Goal: Information Seeking & Learning: Learn about a topic

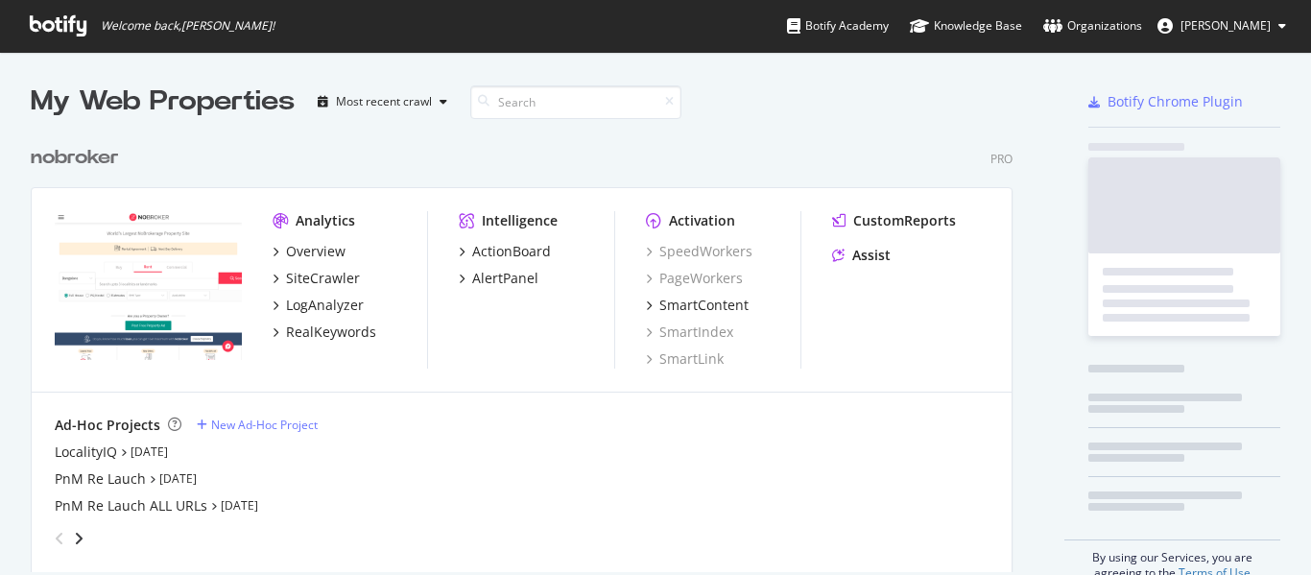
scroll to position [561, 1282]
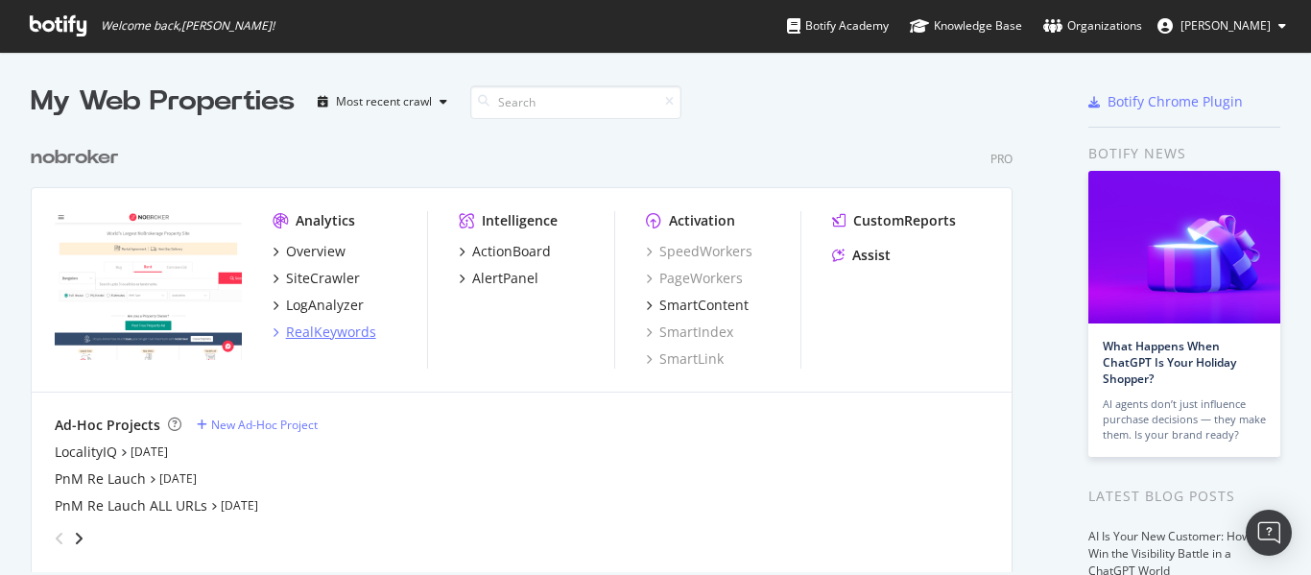
click at [313, 336] on div "RealKeywords" at bounding box center [331, 331] width 90 height 19
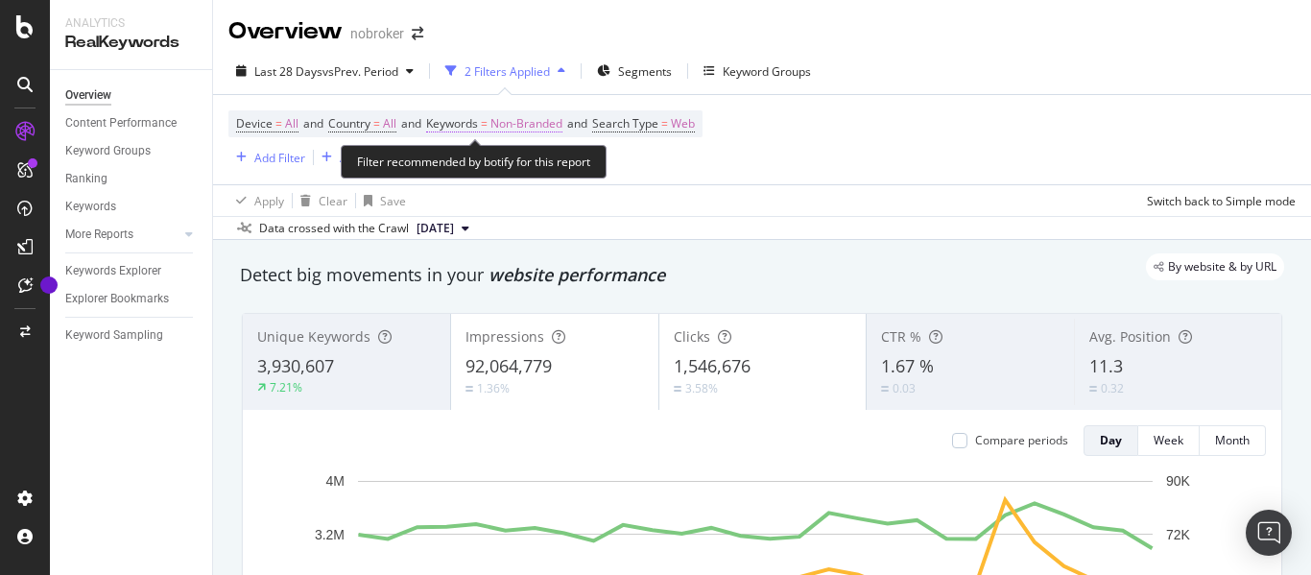
click at [549, 130] on span "Non-Branded" at bounding box center [526, 123] width 72 height 27
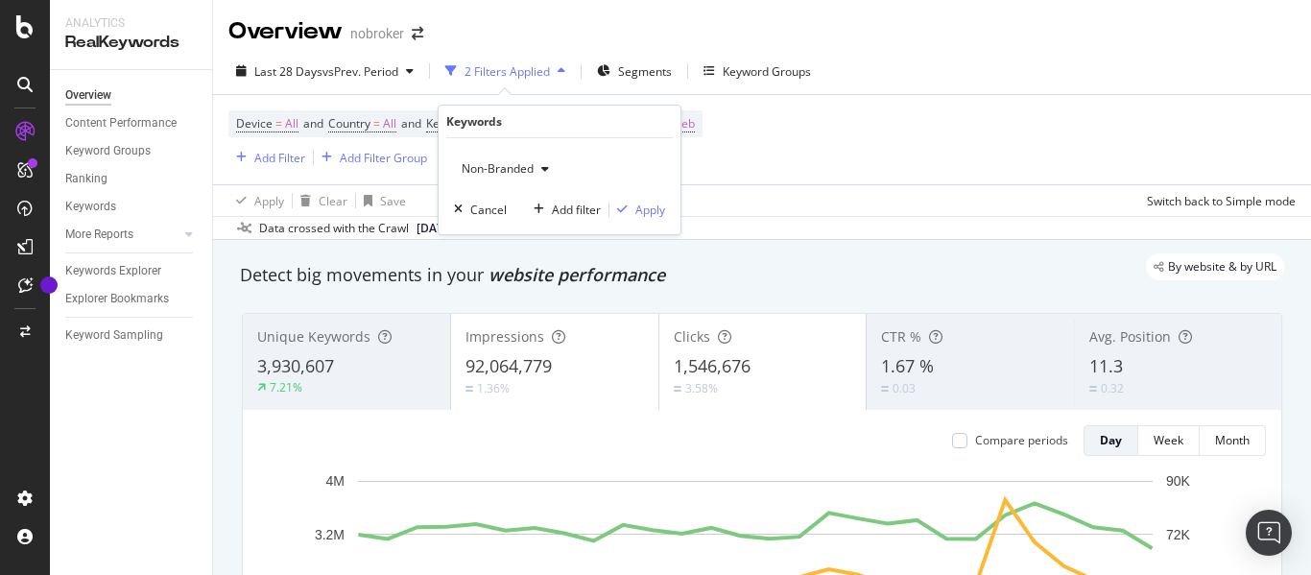
click at [517, 170] on span "Non-Branded" at bounding box center [494, 168] width 80 height 16
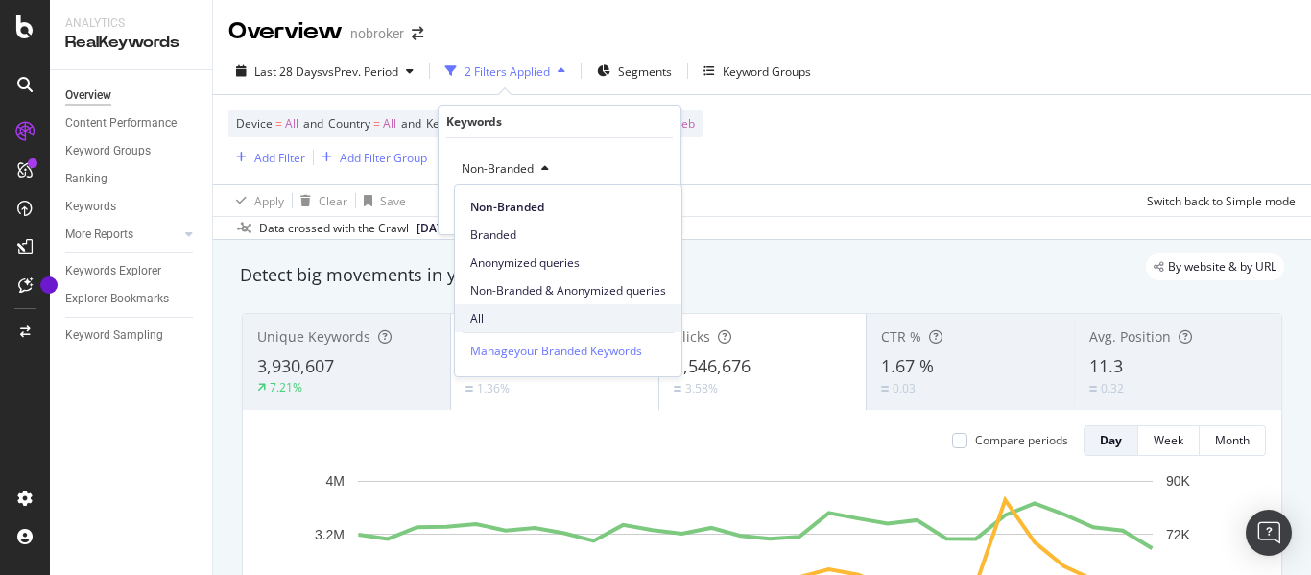
click at [491, 315] on span "All" at bounding box center [568, 318] width 196 height 17
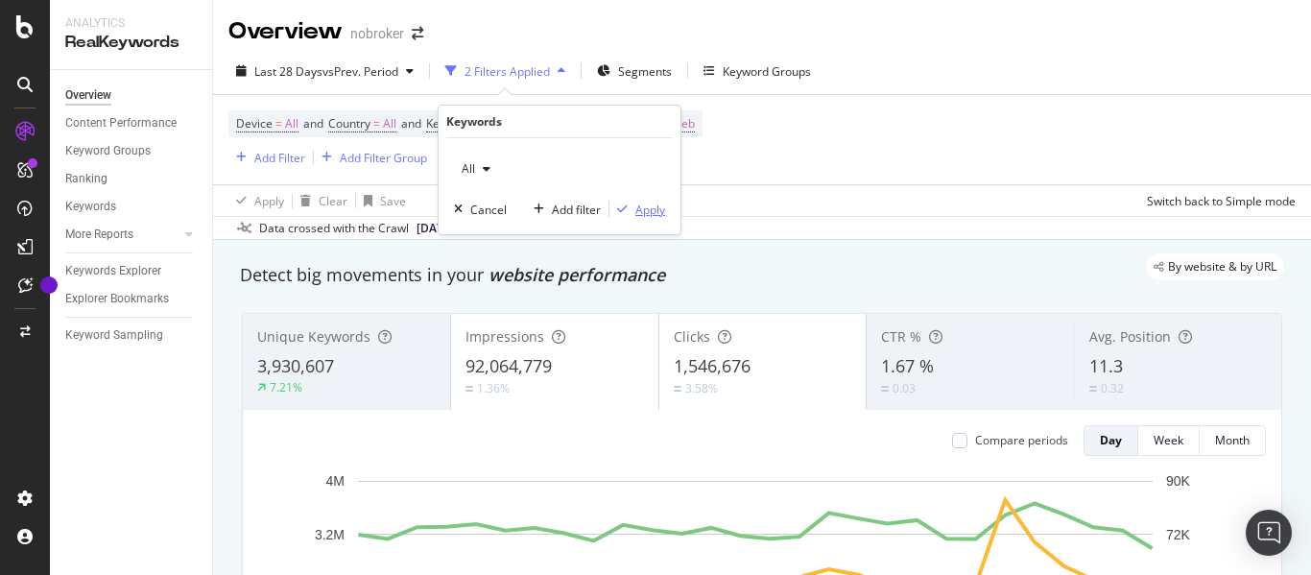
click at [652, 203] on div "Apply" at bounding box center [650, 210] width 30 height 16
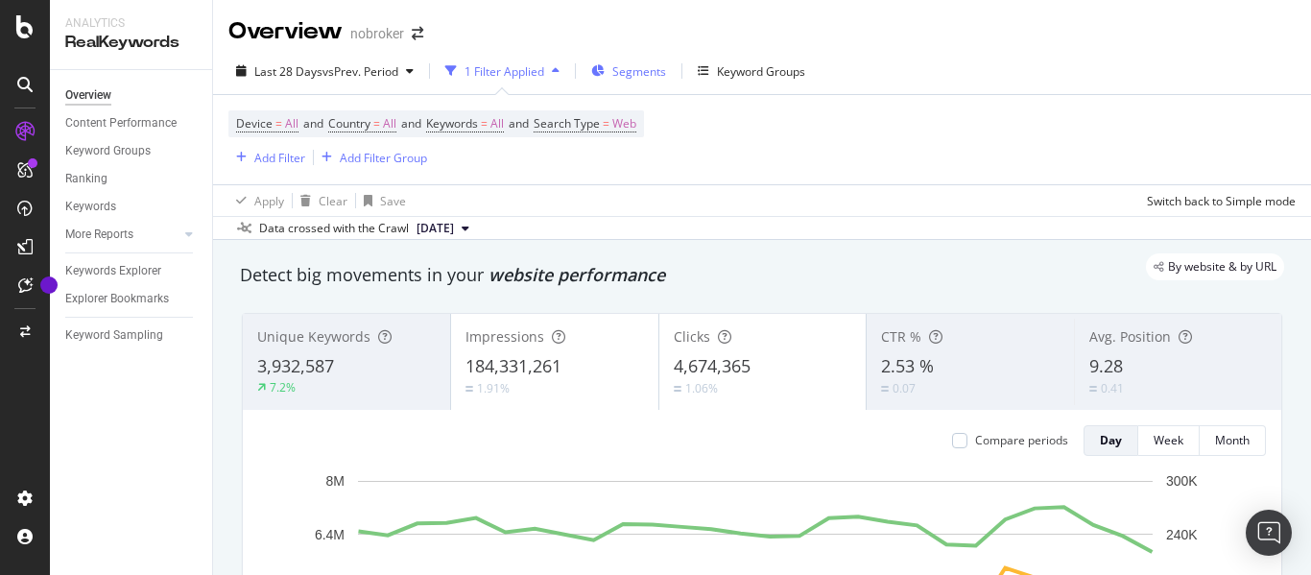
click at [640, 76] on span "Segments" at bounding box center [639, 71] width 54 height 16
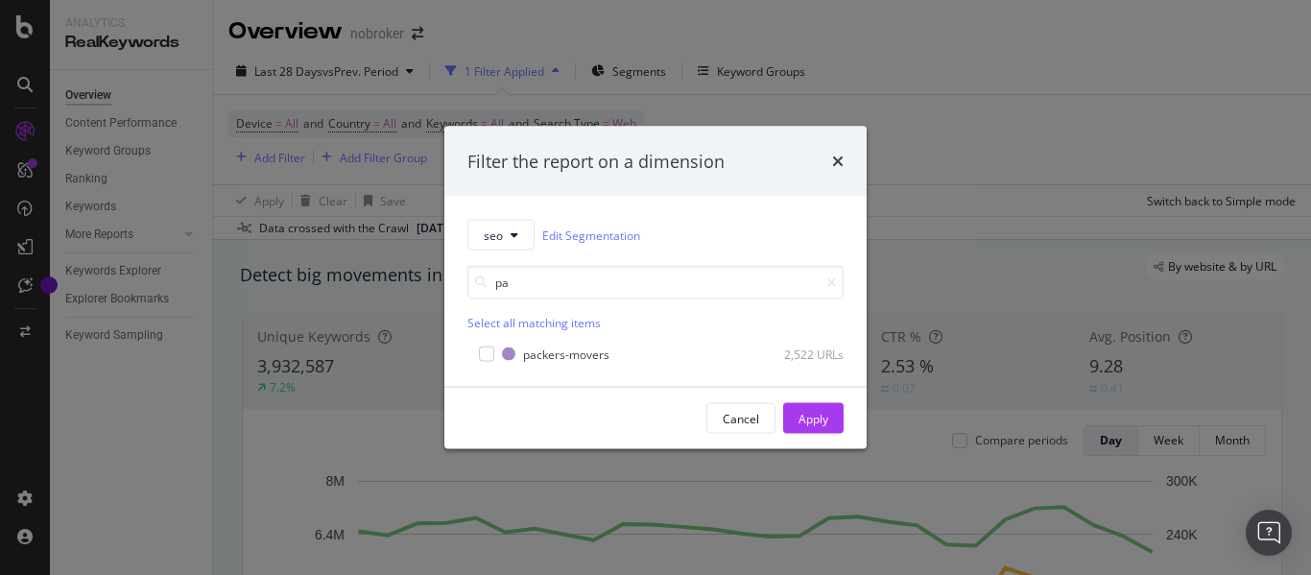
type input "p"
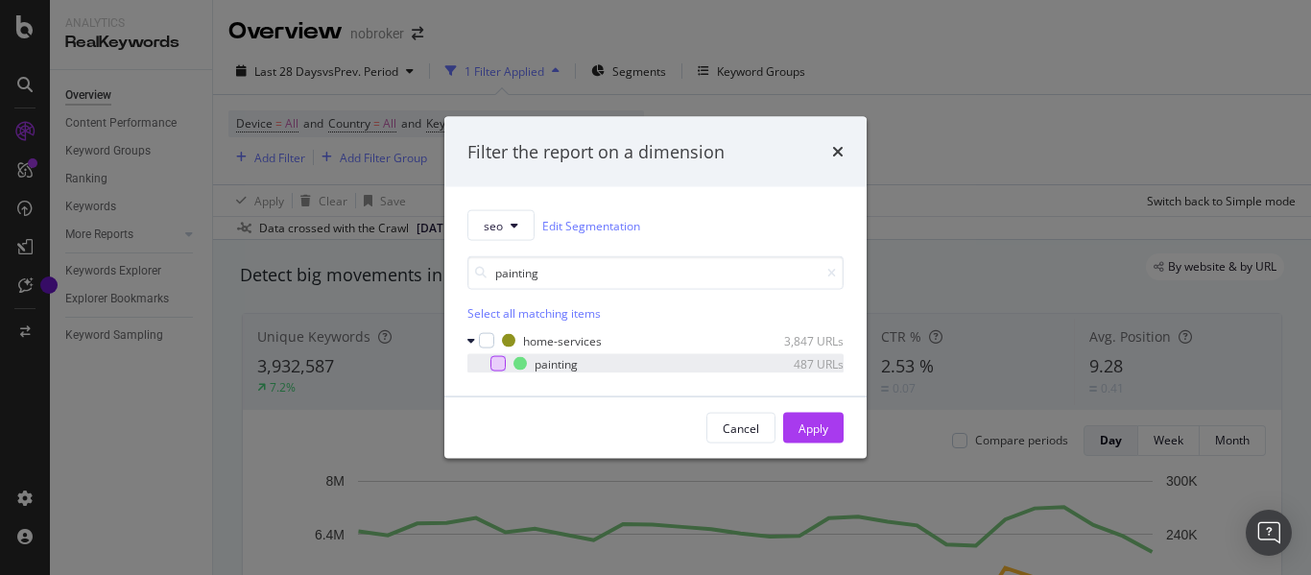
type input "painting"
click at [499, 366] on div "modal" at bounding box center [497, 363] width 15 height 15
click at [824, 428] on div "Apply" at bounding box center [814, 427] width 30 height 16
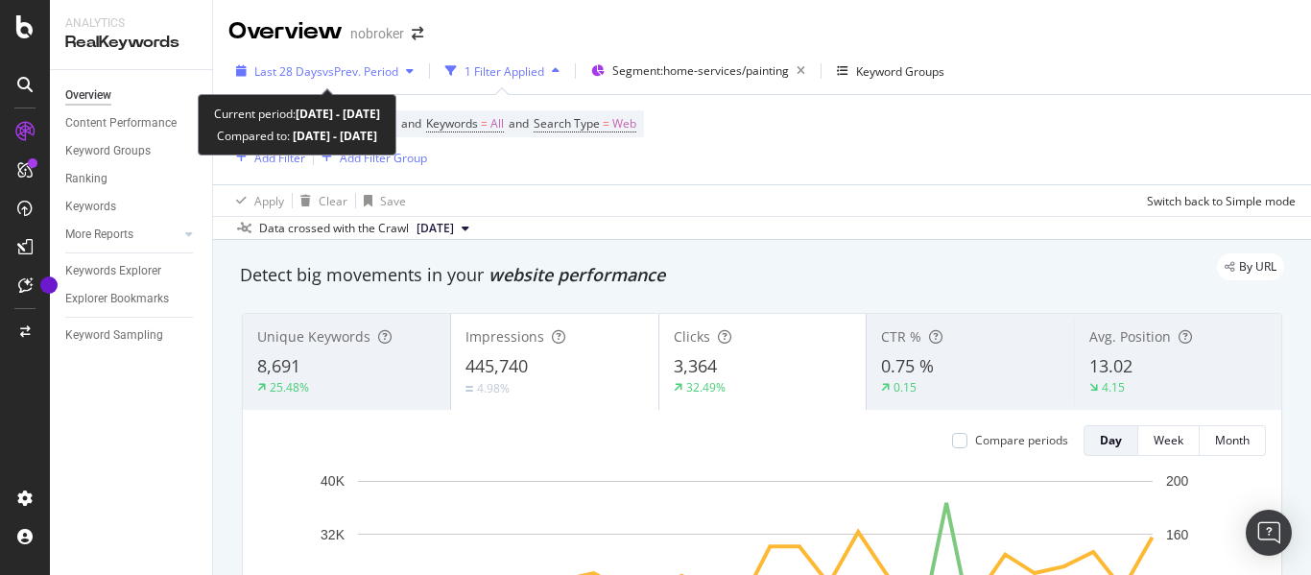
click at [317, 70] on span "Last 28 Days" at bounding box center [288, 71] width 68 height 16
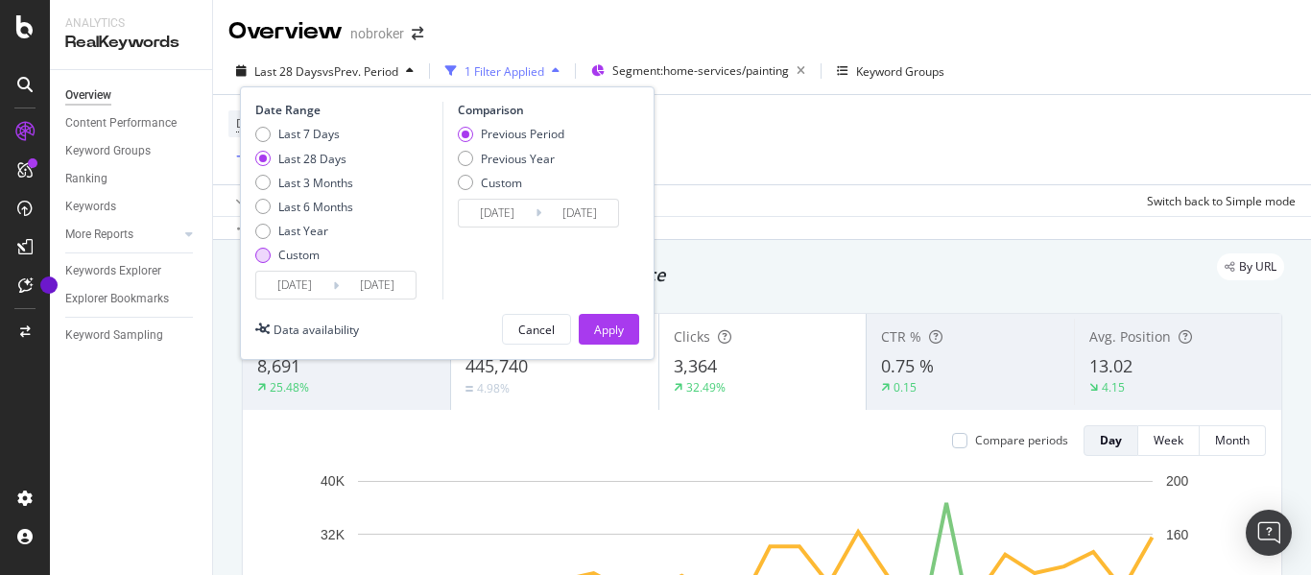
click at [274, 260] on div "Custom" at bounding box center [304, 255] width 98 height 16
click at [293, 283] on input "[DATE]" at bounding box center [294, 285] width 77 height 27
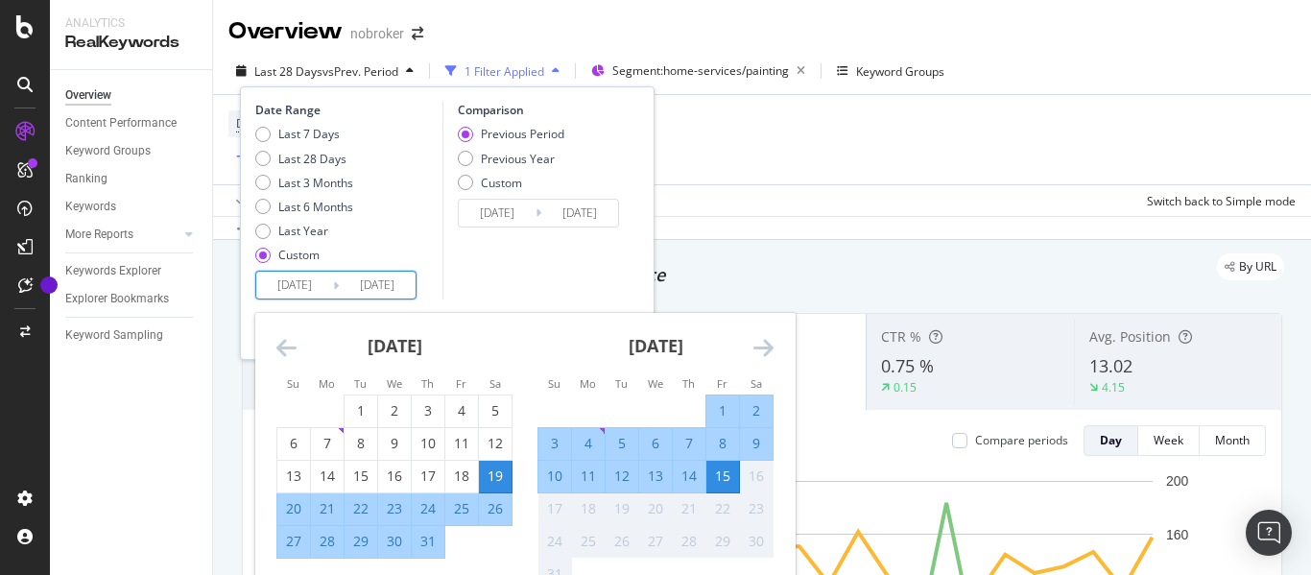
click at [719, 447] on div "8" at bounding box center [722, 443] width 33 height 19
type input "[DATE]"
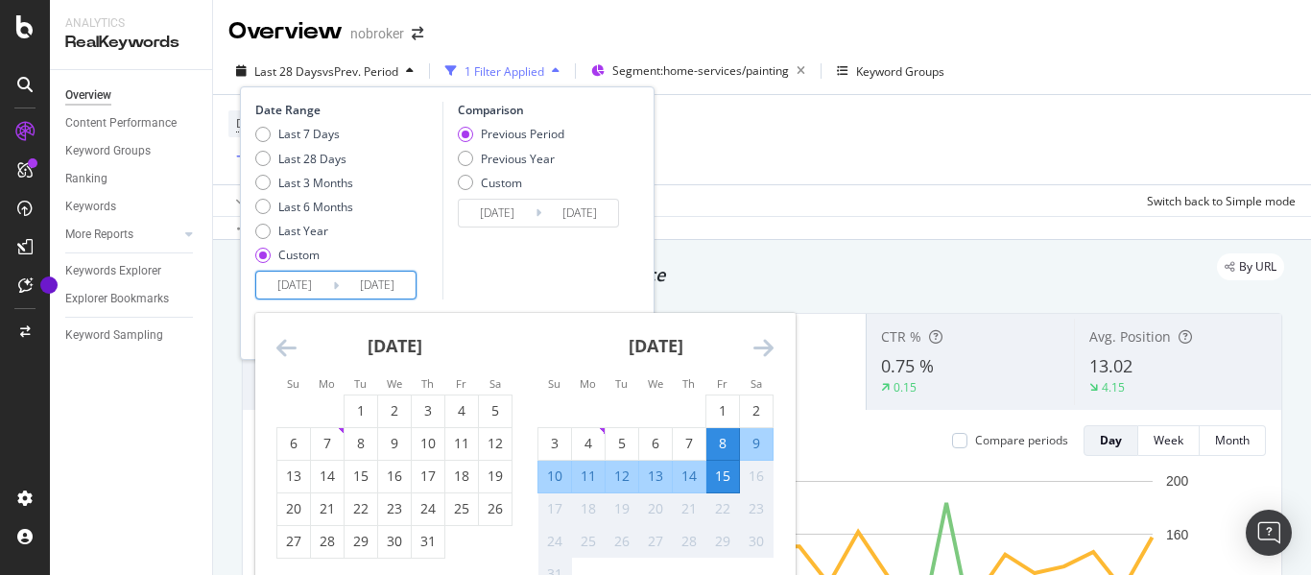
click at [719, 447] on div "8" at bounding box center [722, 443] width 33 height 19
type input "[DATE]"
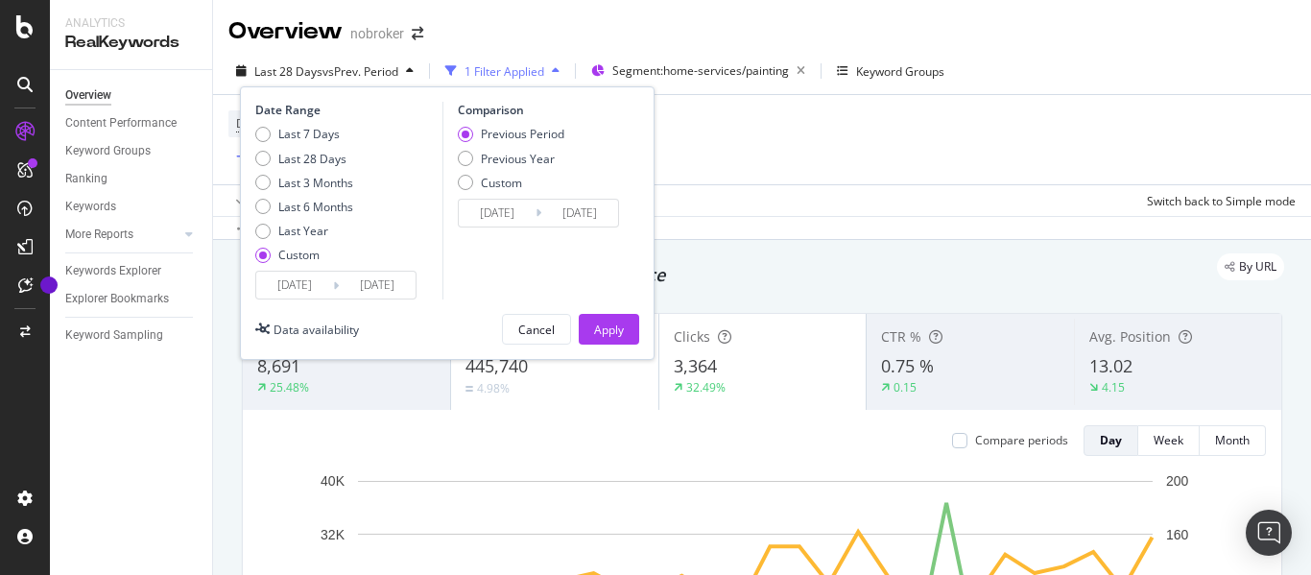
click at [588, 304] on div "Date Range Last 7 Days Last 28 Days Last 3 Months Last 6 Months Last Year Custo…" at bounding box center [447, 223] width 415 height 274
click at [594, 327] on div "Apply" at bounding box center [609, 330] width 30 height 16
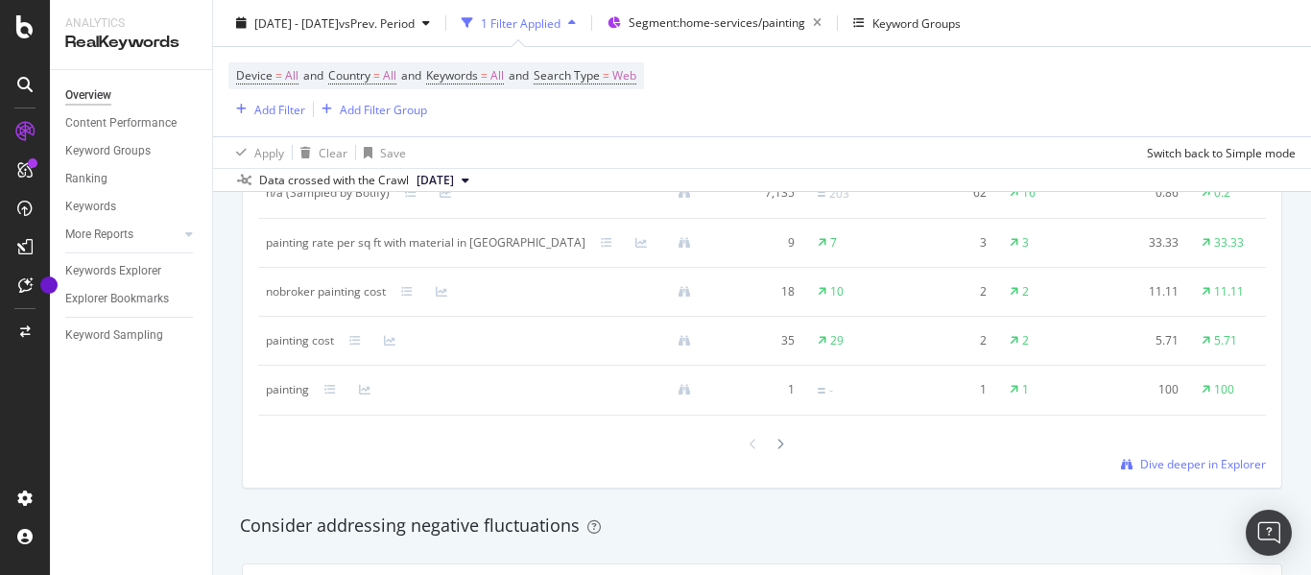
scroll to position [1920, 0]
click at [1159, 467] on span "Dive deeper in Explorer" at bounding box center [1203, 459] width 126 height 16
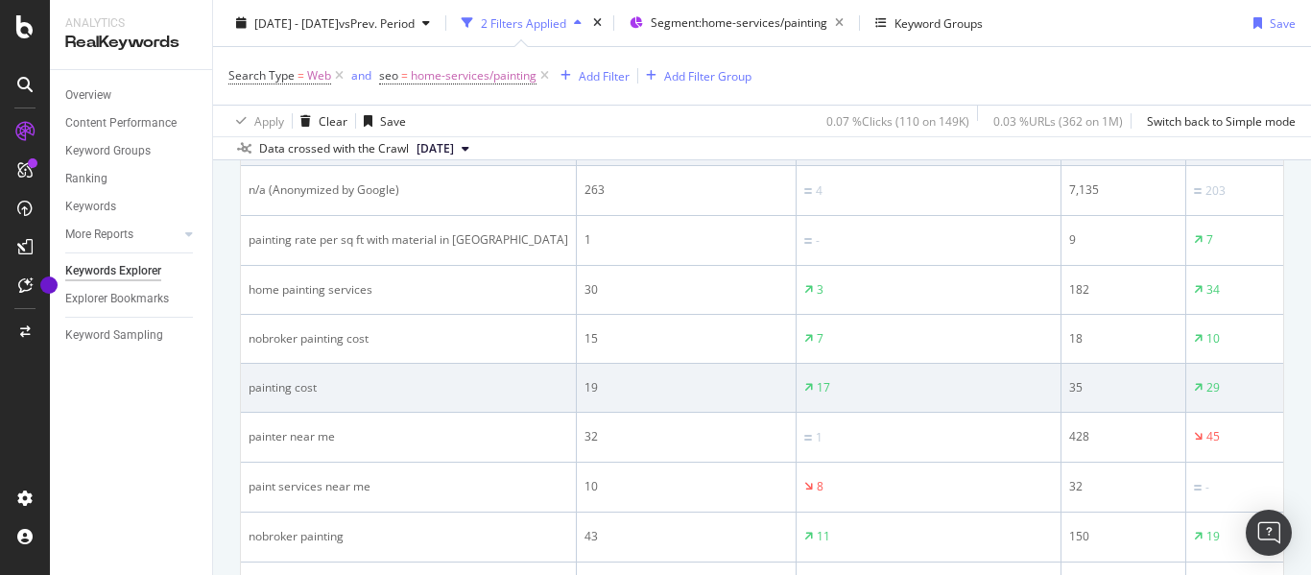
scroll to position [576, 0]
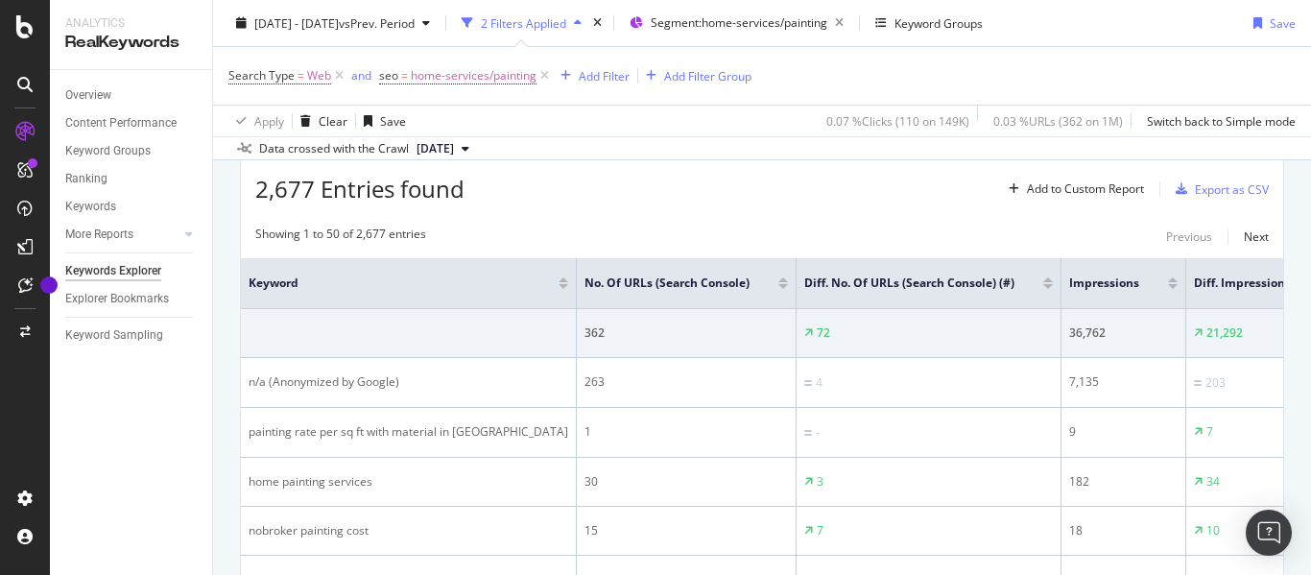
click at [1168, 288] on div at bounding box center [1173, 286] width 10 height 5
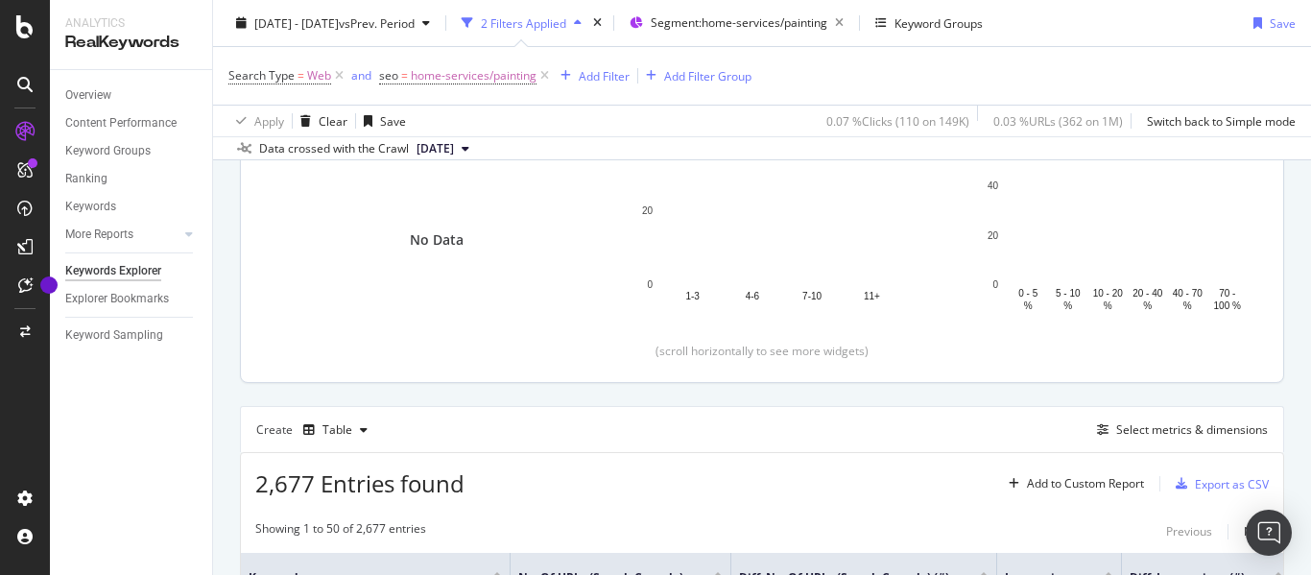
scroll to position [276, 0]
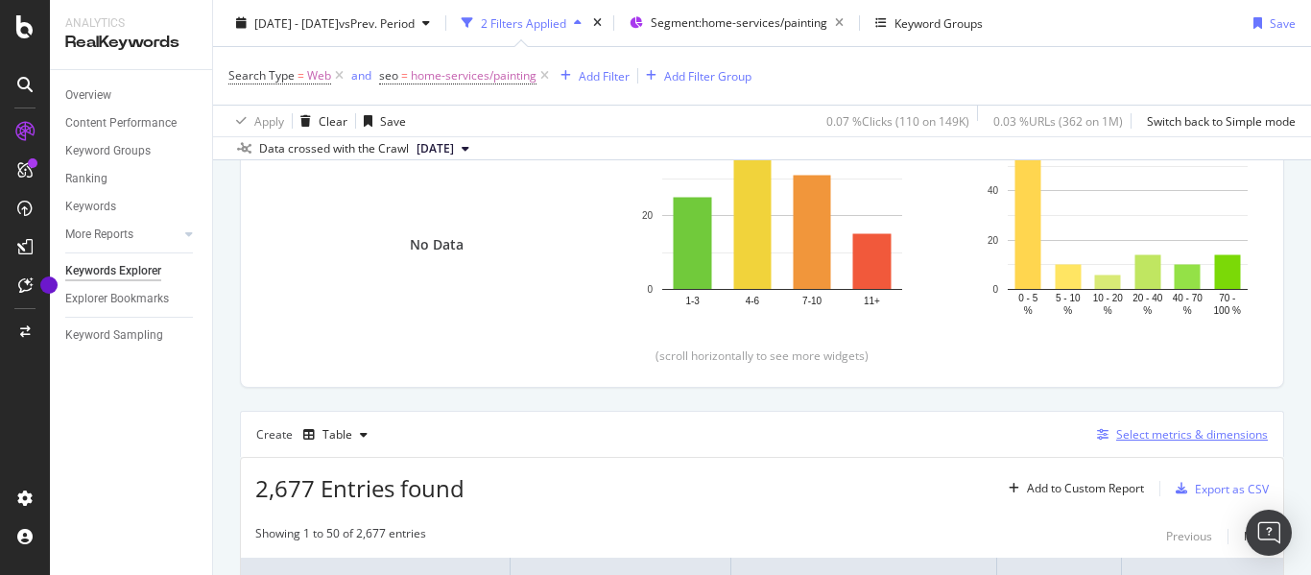
click at [1194, 440] on div "Select metrics & dimensions" at bounding box center [1192, 434] width 152 height 16
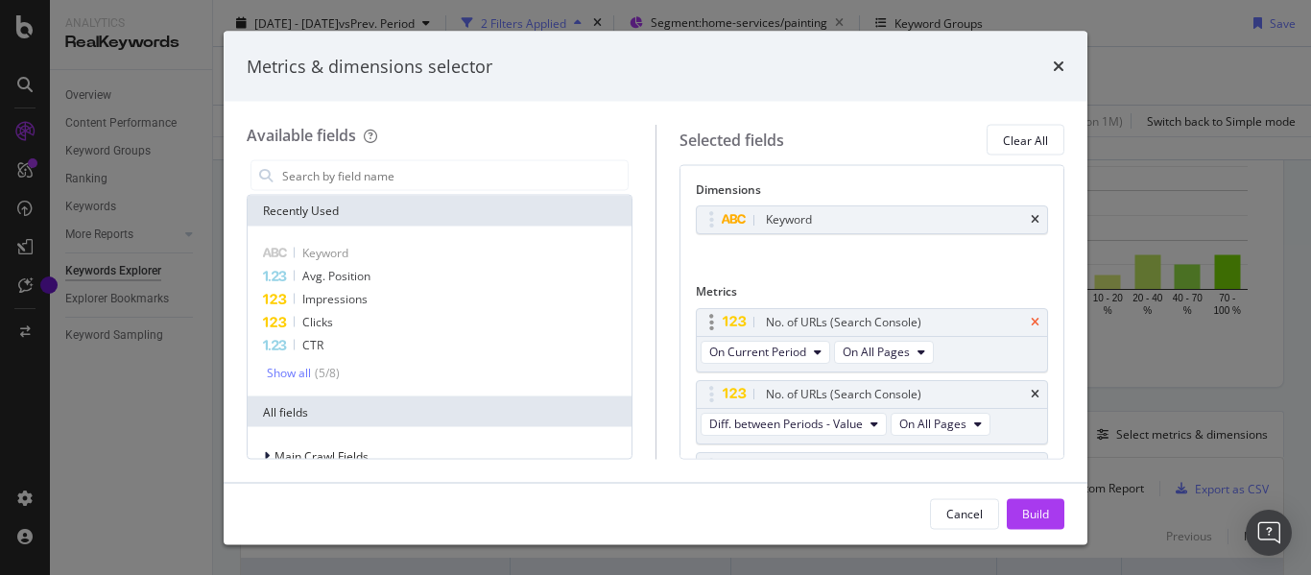
click at [1031, 322] on icon "times" at bounding box center [1035, 322] width 9 height 12
click at [1031, 324] on icon "times" at bounding box center [1035, 322] width 9 height 12
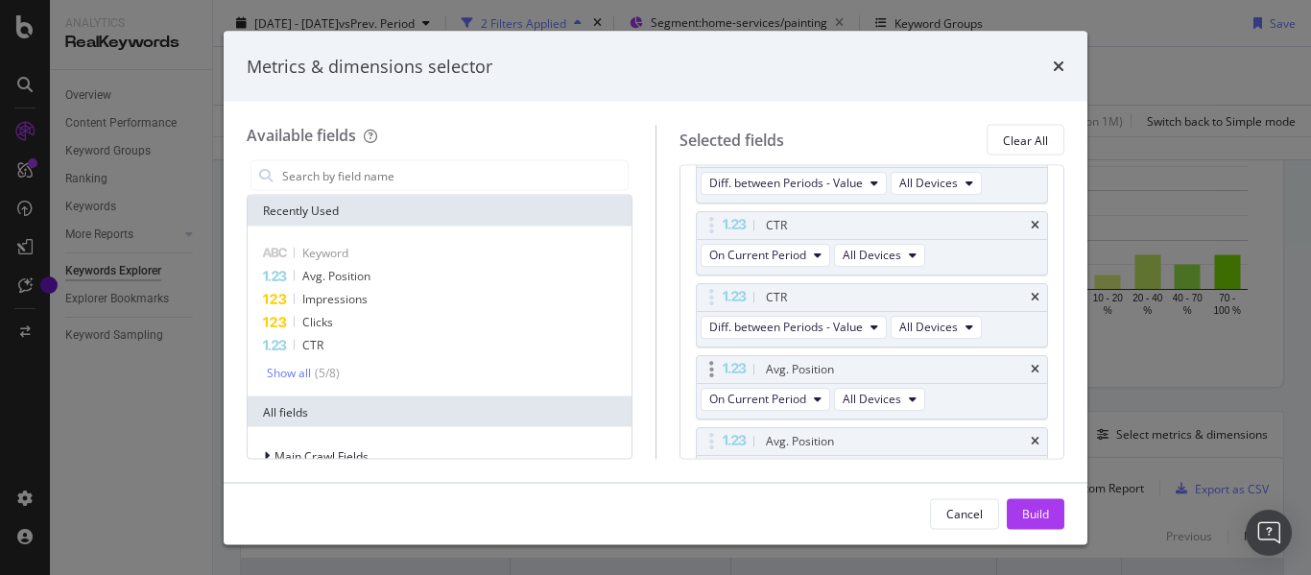
scroll to position [482, 0]
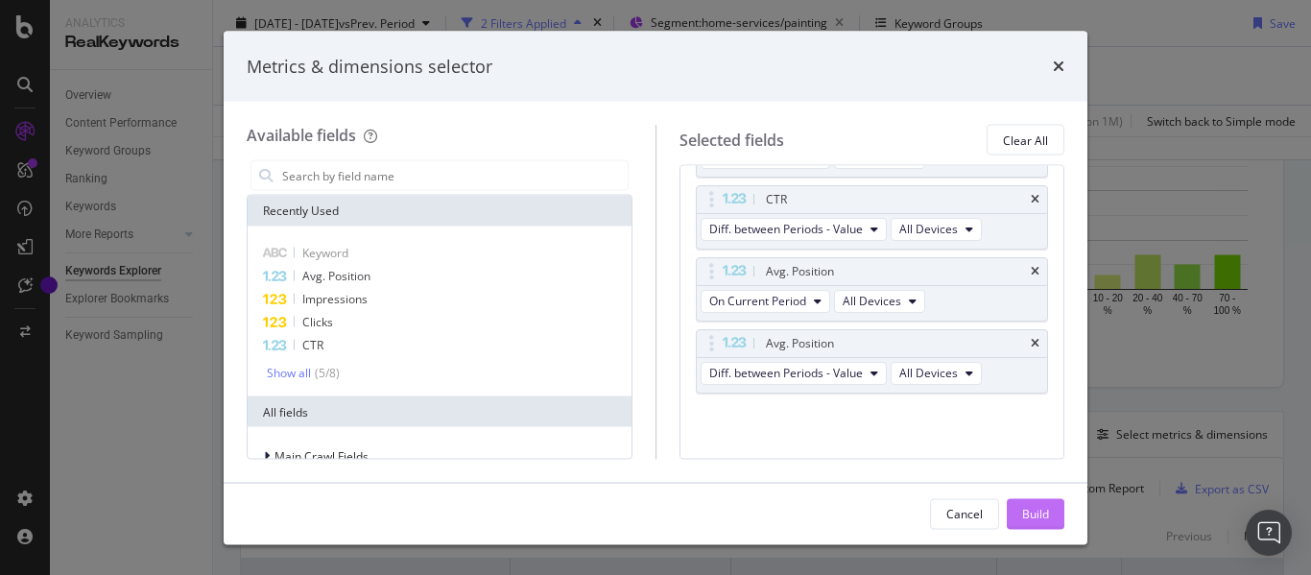
click at [1035, 512] on div "Build" at bounding box center [1035, 513] width 27 height 16
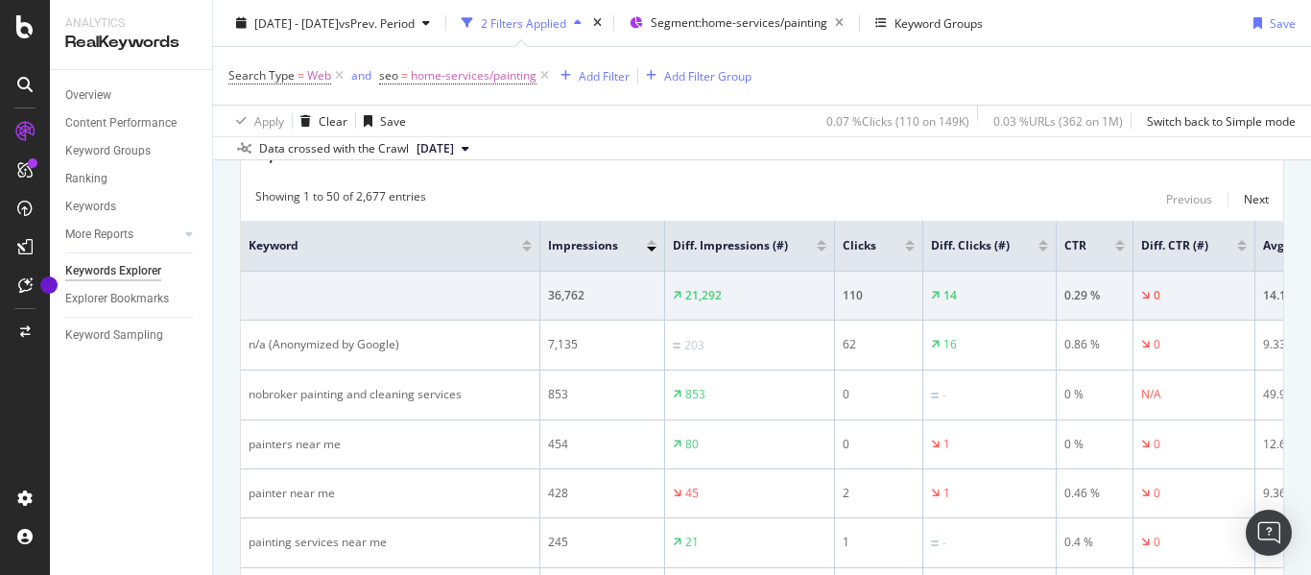
scroll to position [614, 0]
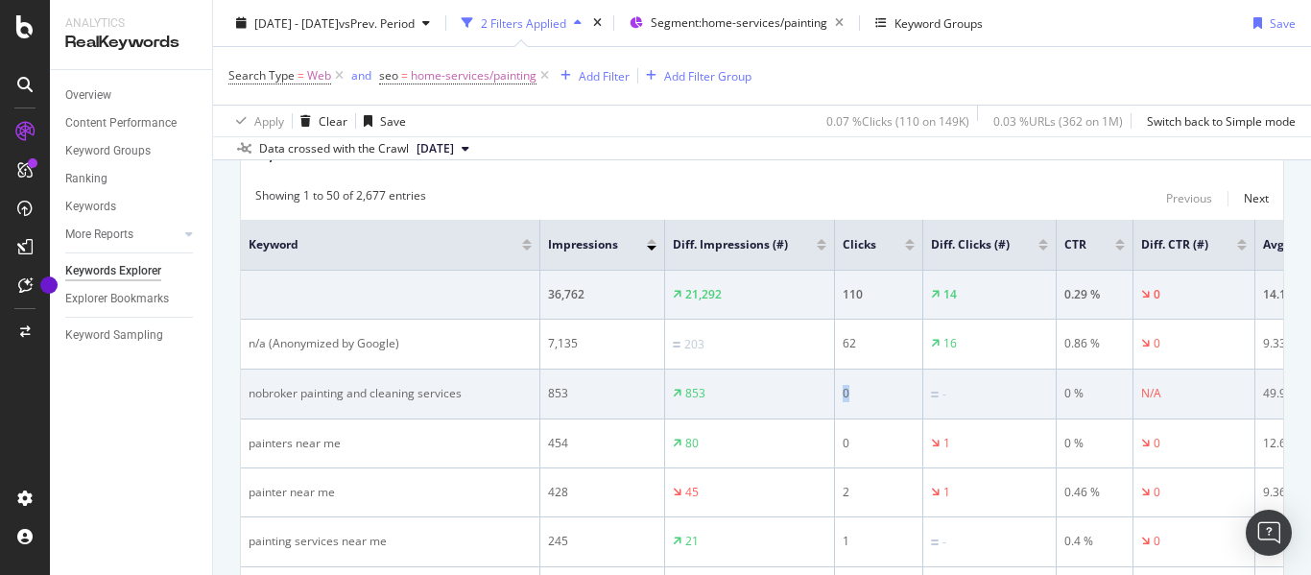
drag, startPoint x: 800, startPoint y: 397, endPoint x: 774, endPoint y: 395, distance: 26.9
click at [835, 395] on td "0" at bounding box center [879, 395] width 88 height 50
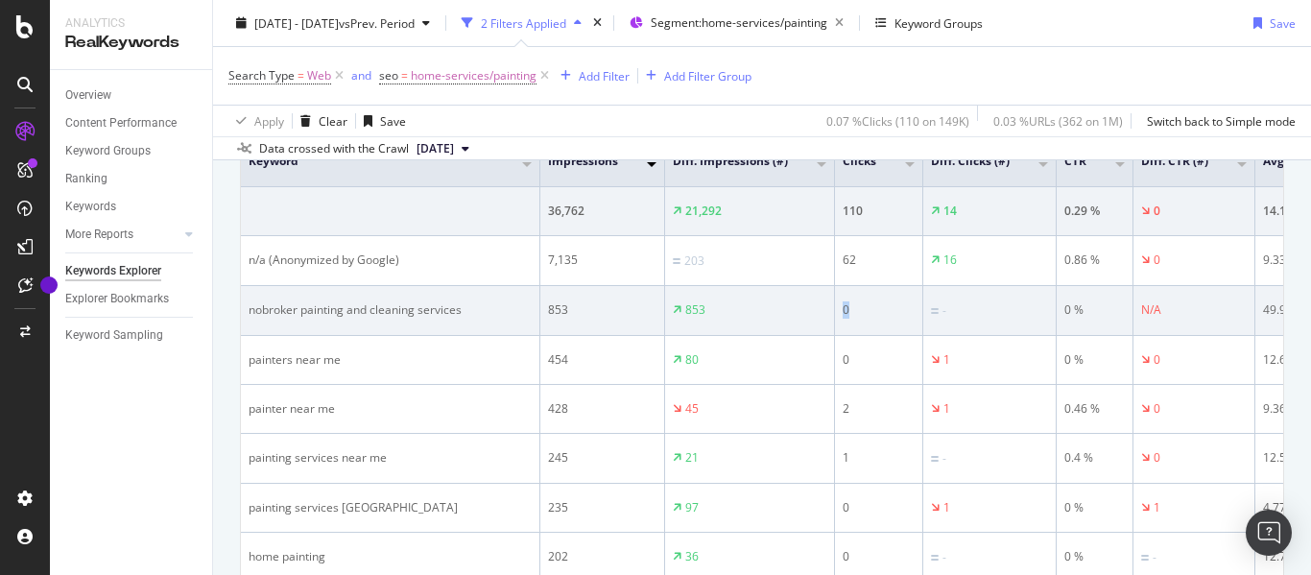
scroll to position [699, 0]
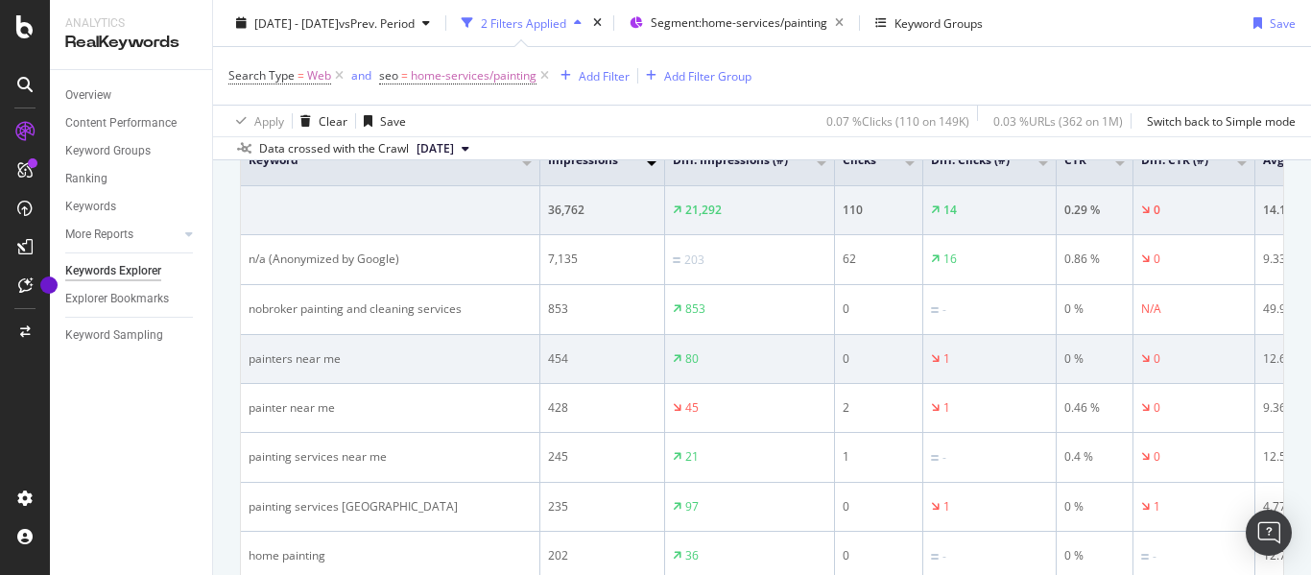
click at [306, 353] on div "painters near me" at bounding box center [390, 358] width 283 height 17
copy div "painters near me"
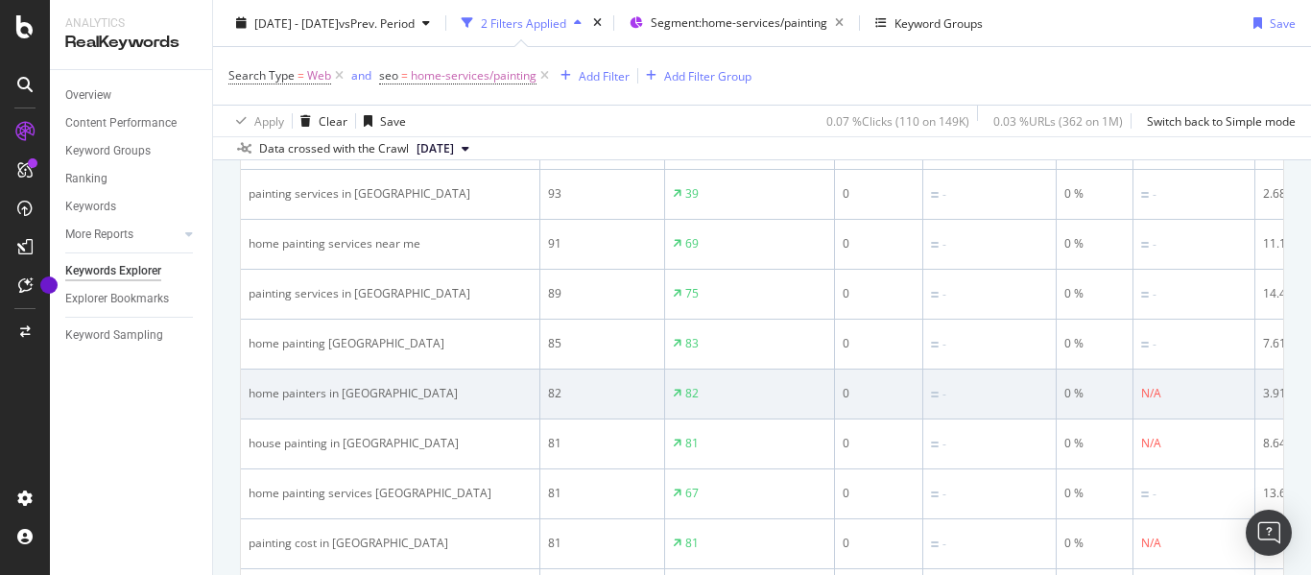
scroll to position [2426, 0]
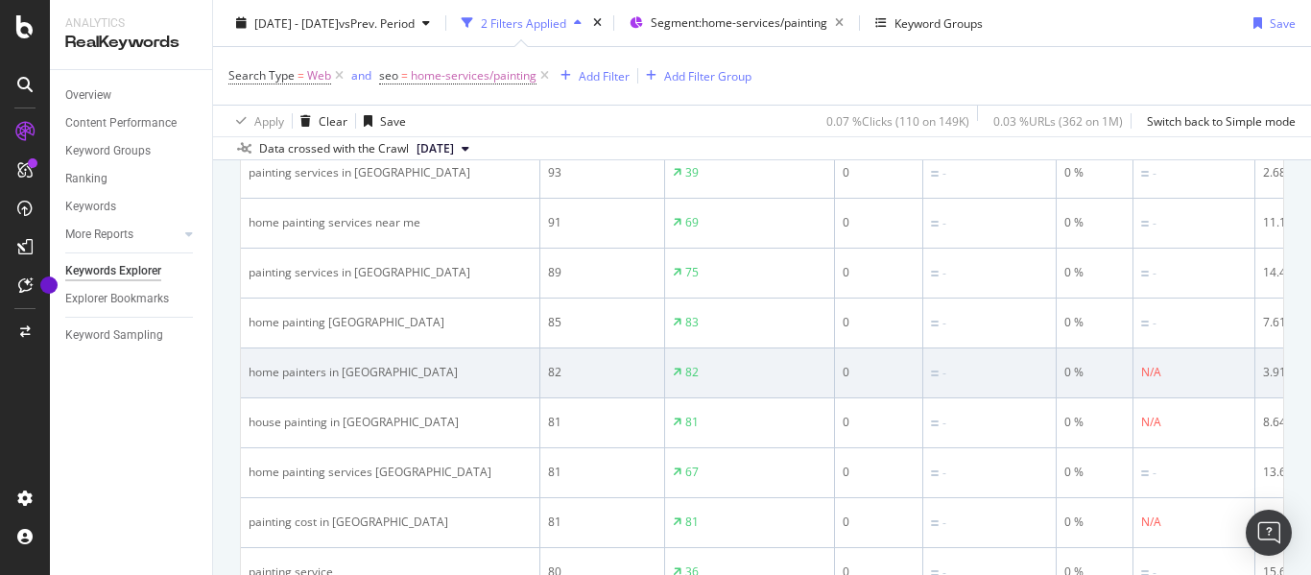
click at [317, 370] on div "home painters in [GEOGRAPHIC_DATA]" at bounding box center [390, 372] width 283 height 17
copy div "home painters in [GEOGRAPHIC_DATA]"
drag, startPoint x: 318, startPoint y: 375, endPoint x: 322, endPoint y: 388, distance: 13.1
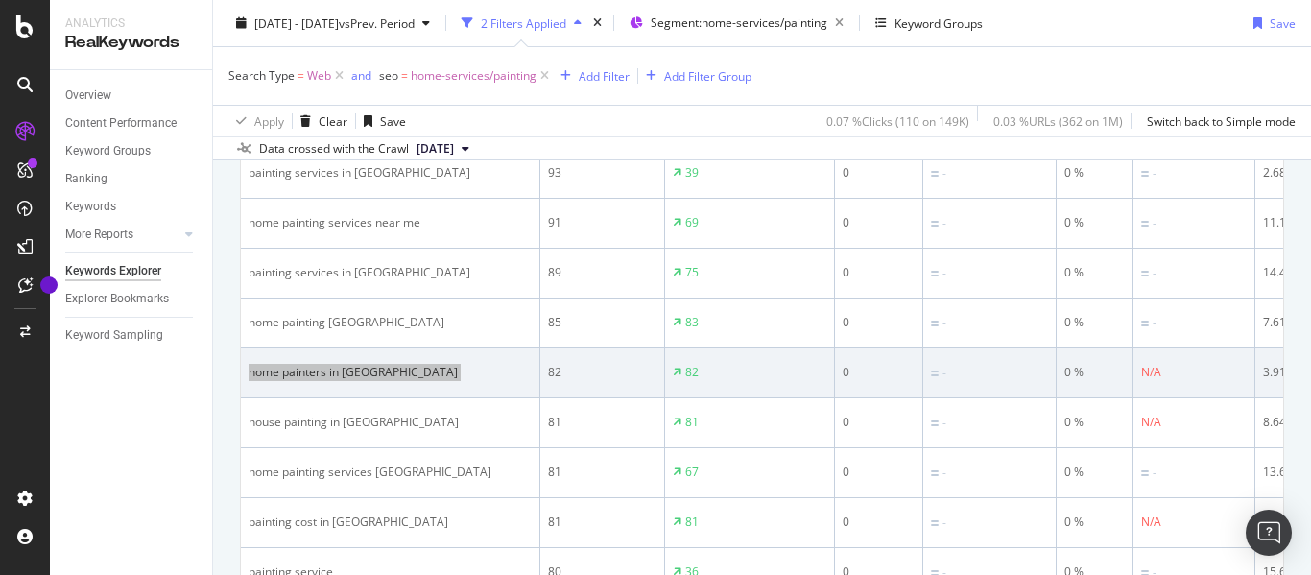
click at [322, 388] on td "home painters in [GEOGRAPHIC_DATA]" at bounding box center [390, 373] width 299 height 50
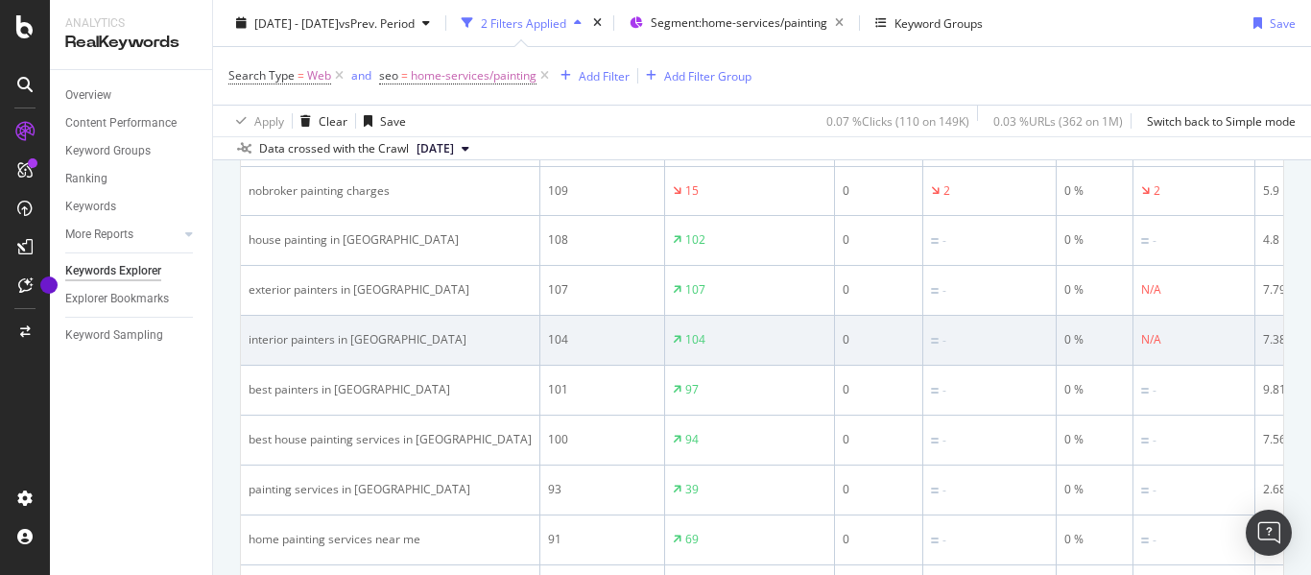
scroll to position [2138, 0]
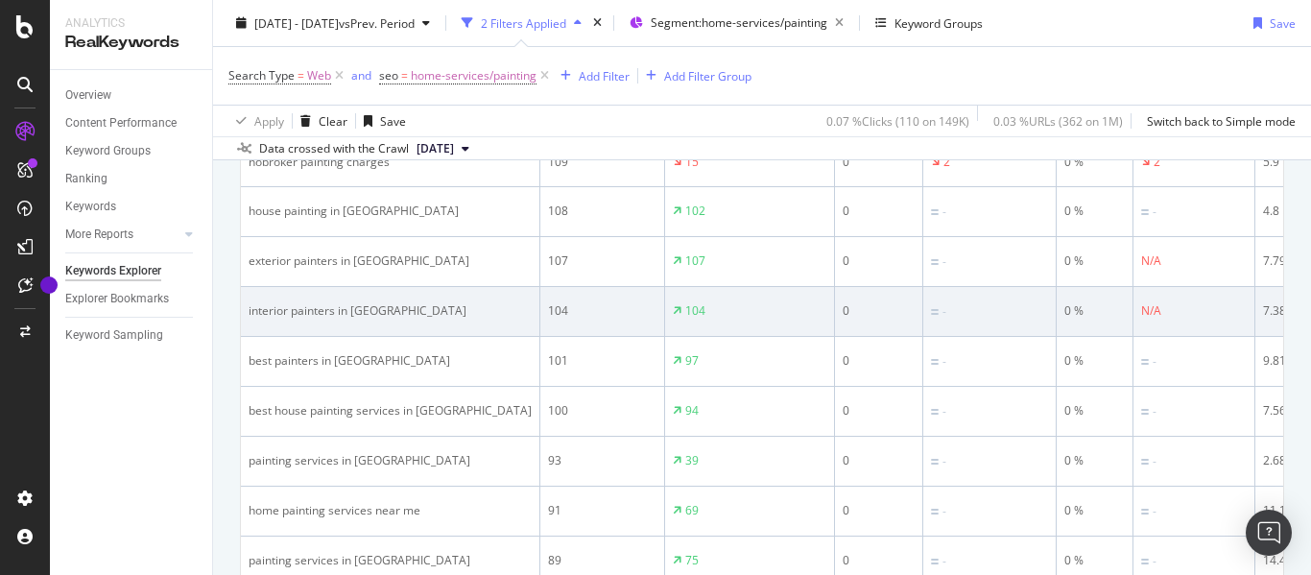
click at [351, 298] on td "interior painters in [GEOGRAPHIC_DATA]" at bounding box center [390, 312] width 299 height 50
click at [349, 302] on div "interior painters in [GEOGRAPHIC_DATA]" at bounding box center [390, 310] width 283 height 17
click at [346, 303] on div "interior painters in [GEOGRAPHIC_DATA]" at bounding box center [390, 310] width 283 height 17
click at [345, 302] on div "interior painters in [GEOGRAPHIC_DATA]" at bounding box center [390, 310] width 283 height 17
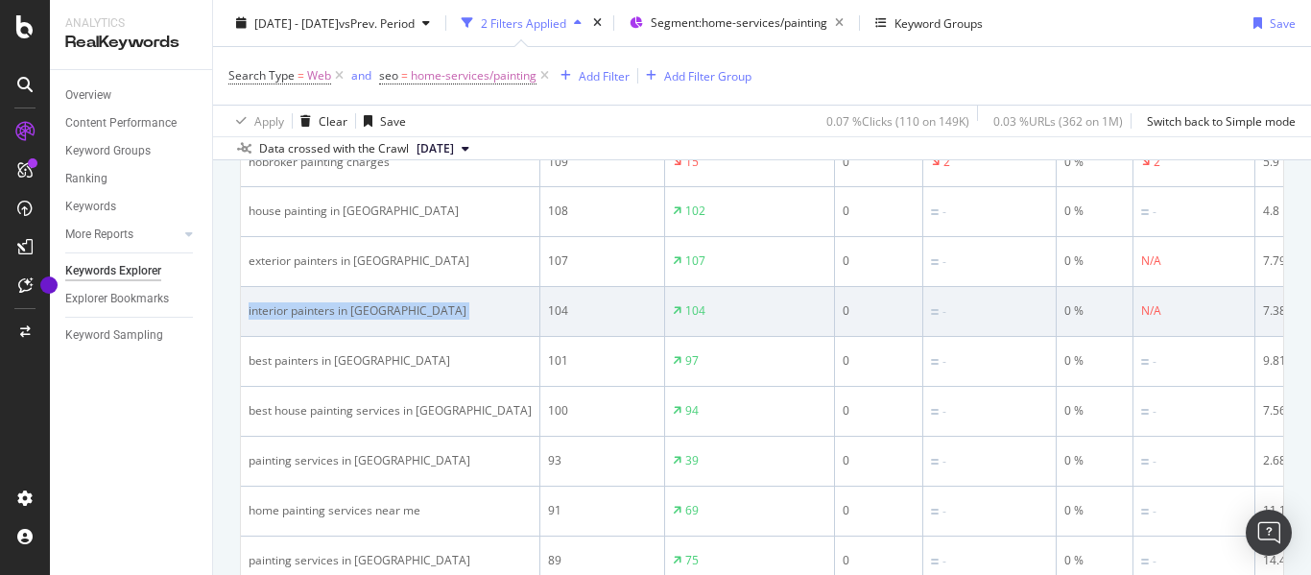
copy div "interior painters in [GEOGRAPHIC_DATA]"
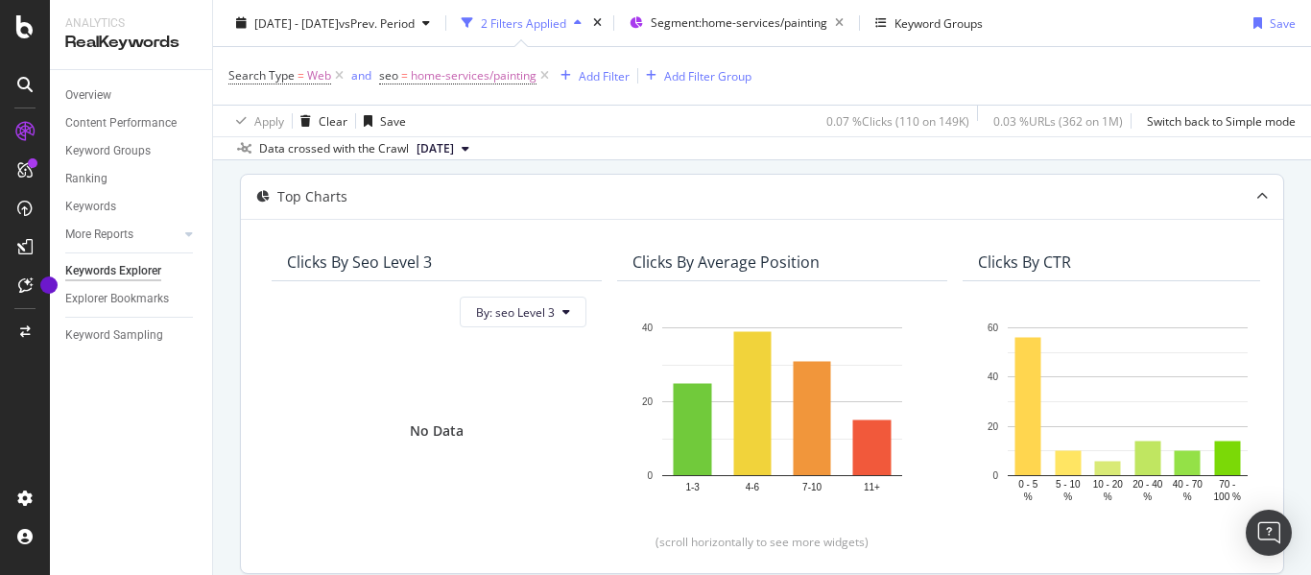
scroll to position [384, 0]
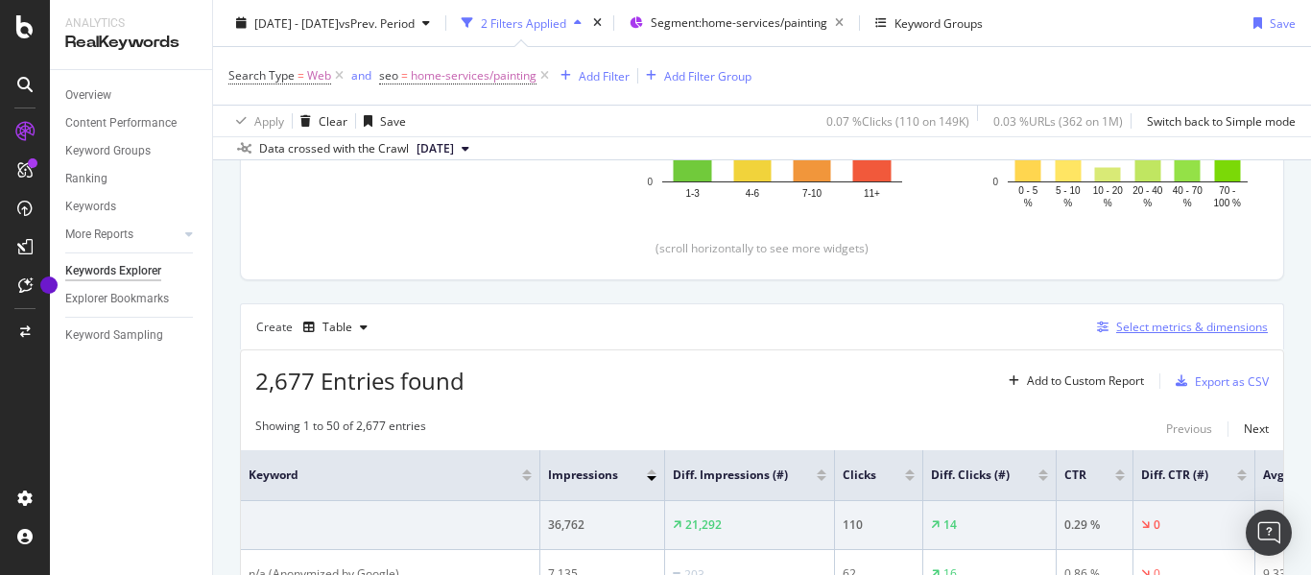
click at [1164, 325] on div "Select metrics & dimensions" at bounding box center [1192, 327] width 152 height 16
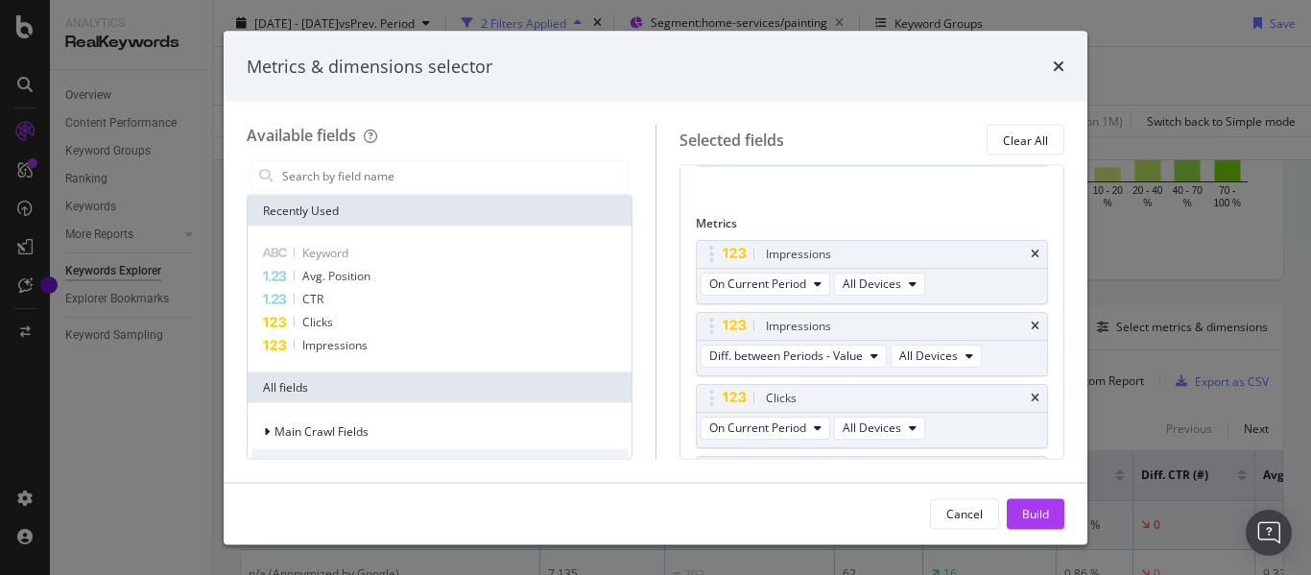
scroll to position [96, 0]
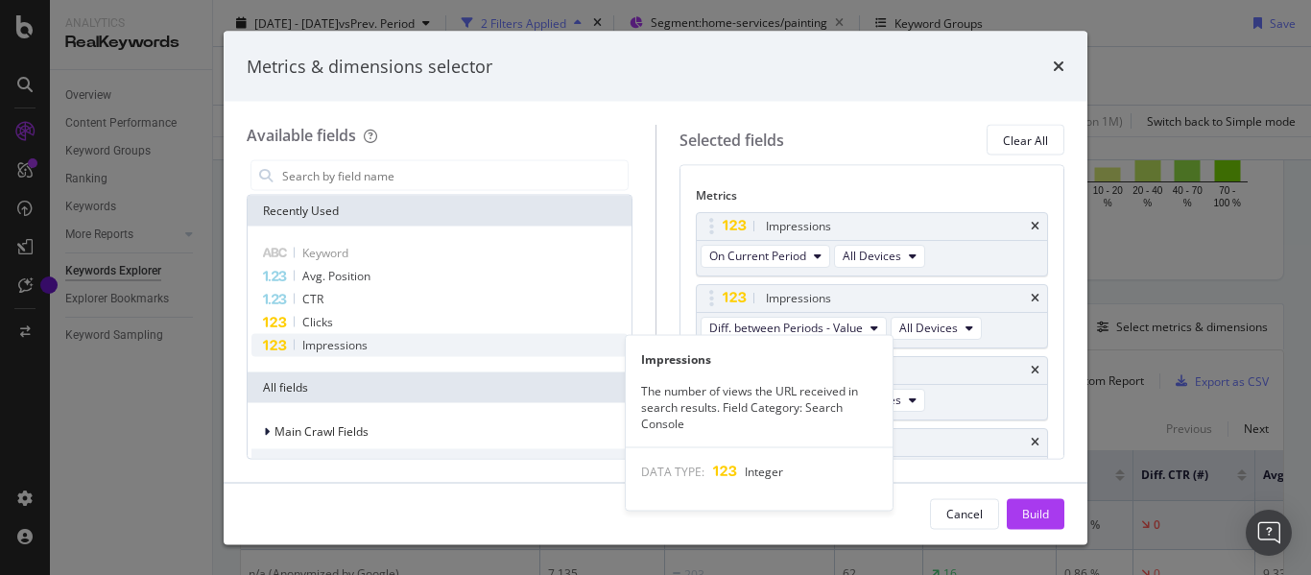
click at [356, 347] on span "Impressions" at bounding box center [334, 345] width 65 height 16
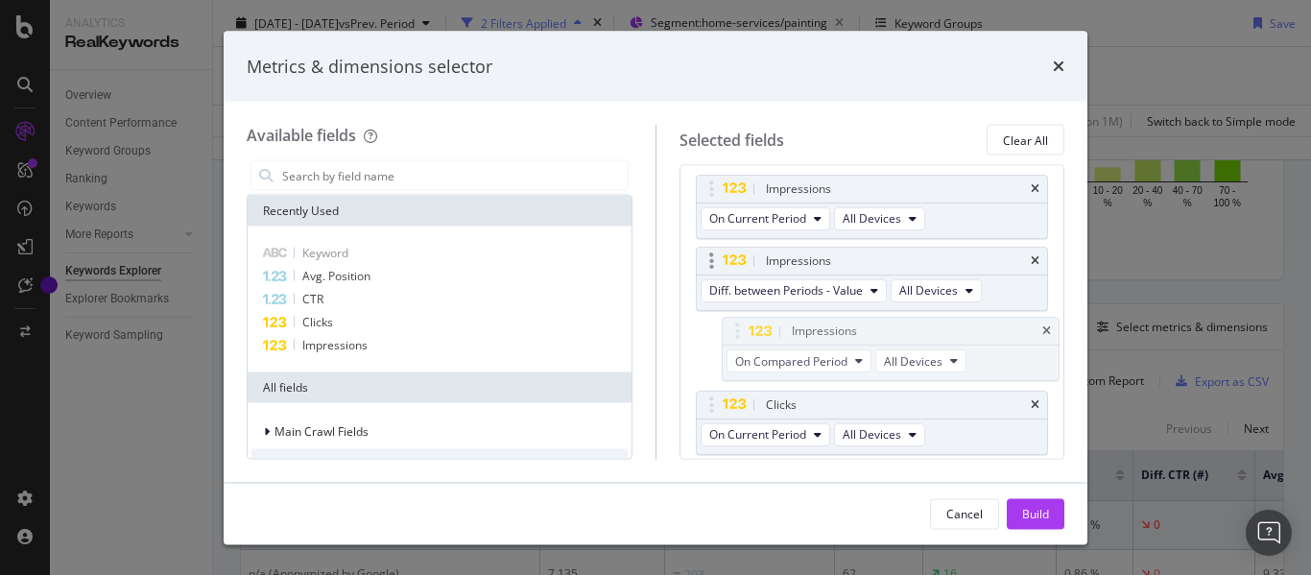
scroll to position [132, 0]
drag, startPoint x: 715, startPoint y: 410, endPoint x: 715, endPoint y: 261, distance: 148.8
click at [715, 261] on body "Analytics RealKeywords Overview Content Performance Keyword Groups Ranking Keyw…" at bounding box center [655, 287] width 1311 height 575
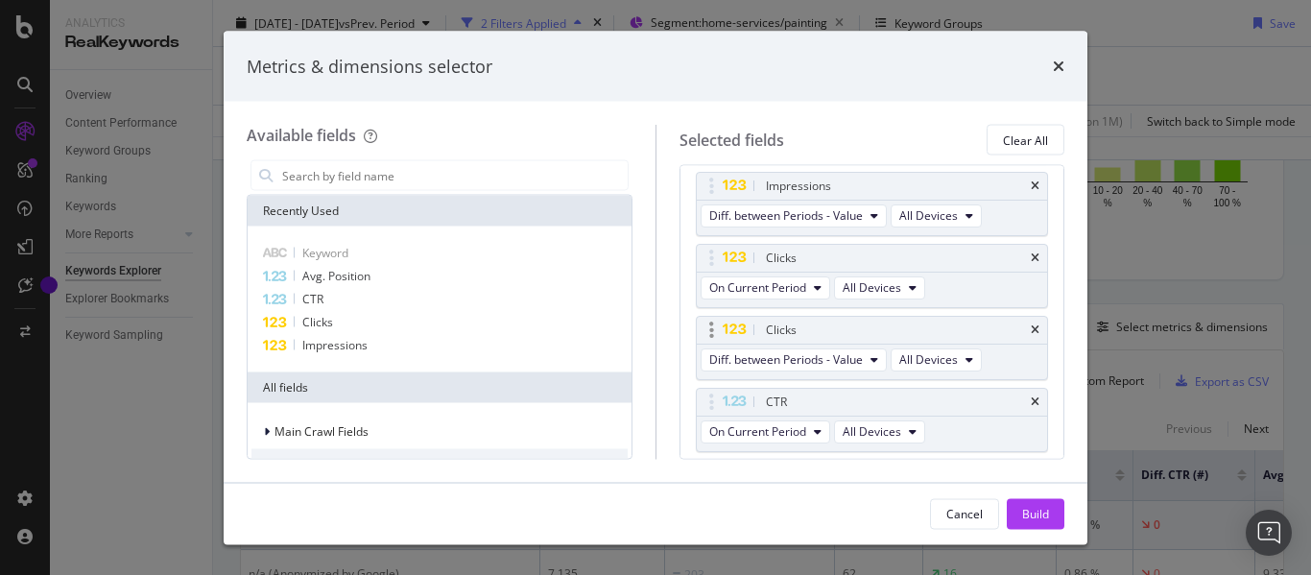
scroll to position [324, 0]
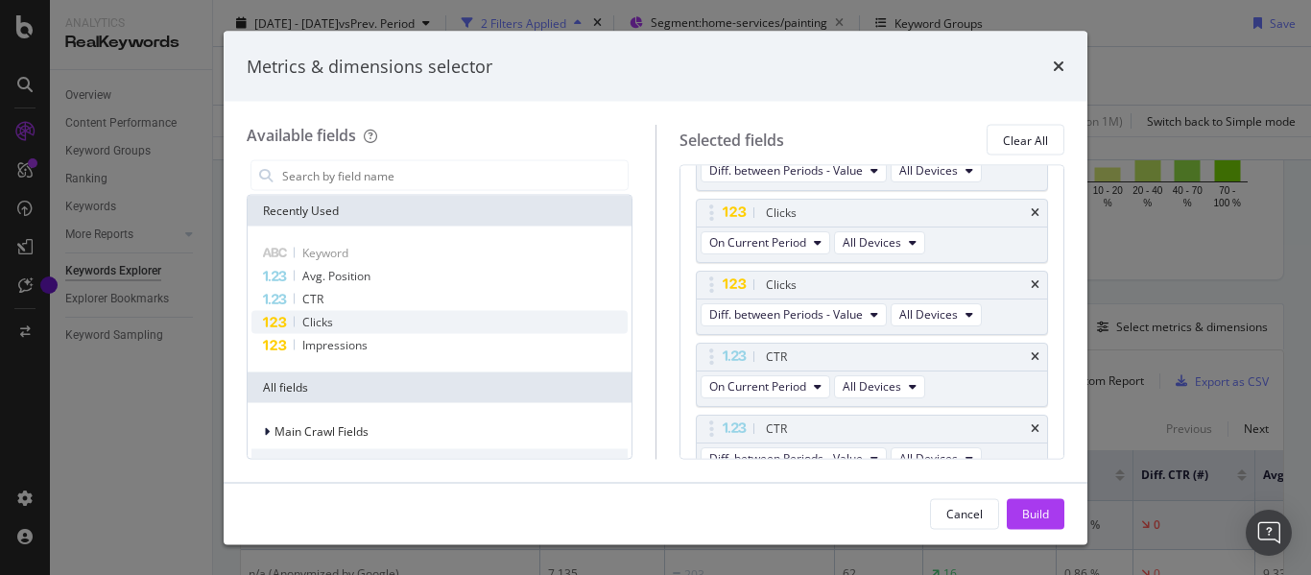
click at [333, 322] on div "Clicks" at bounding box center [439, 322] width 376 height 23
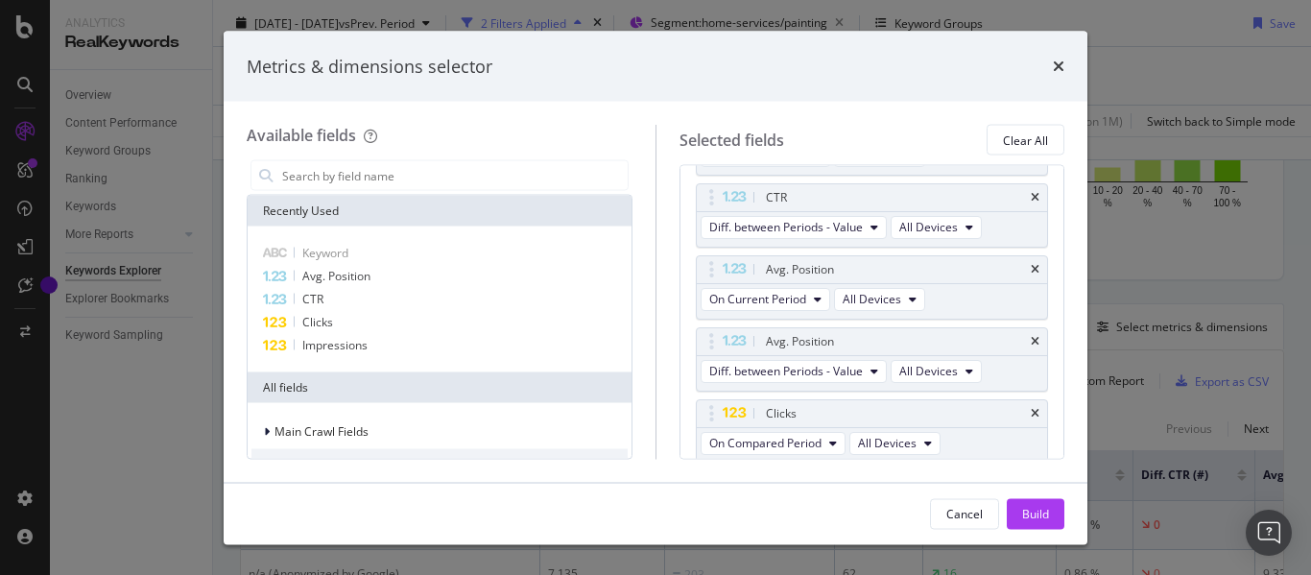
scroll to position [561, 0]
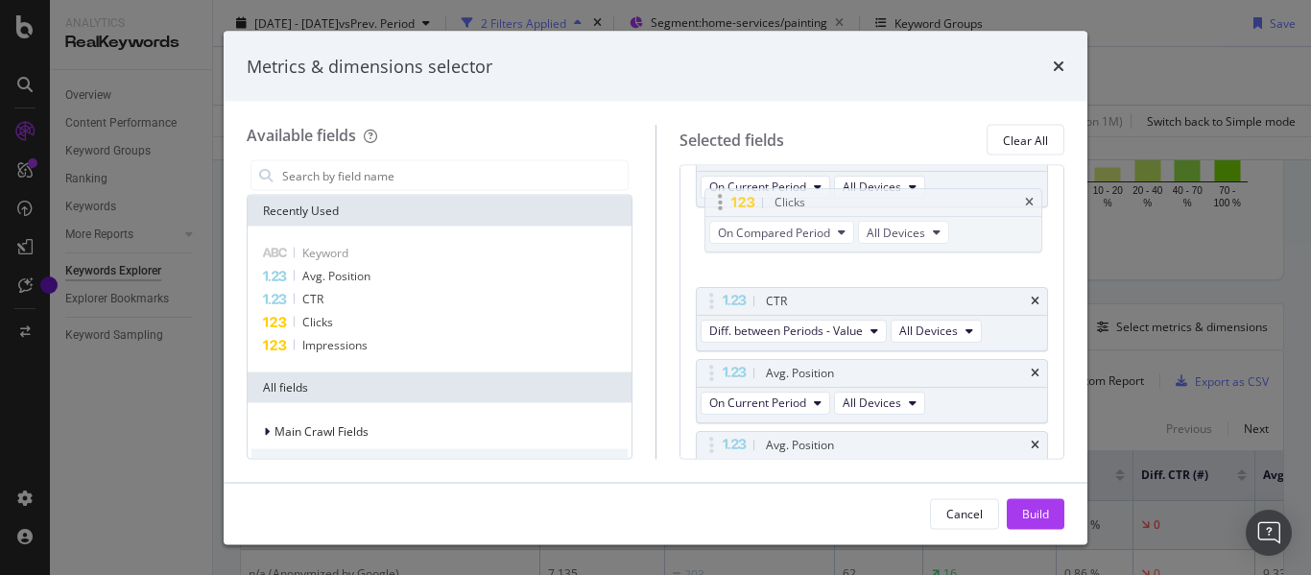
drag, startPoint x: 708, startPoint y: 412, endPoint x: 717, endPoint y: 206, distance: 205.6
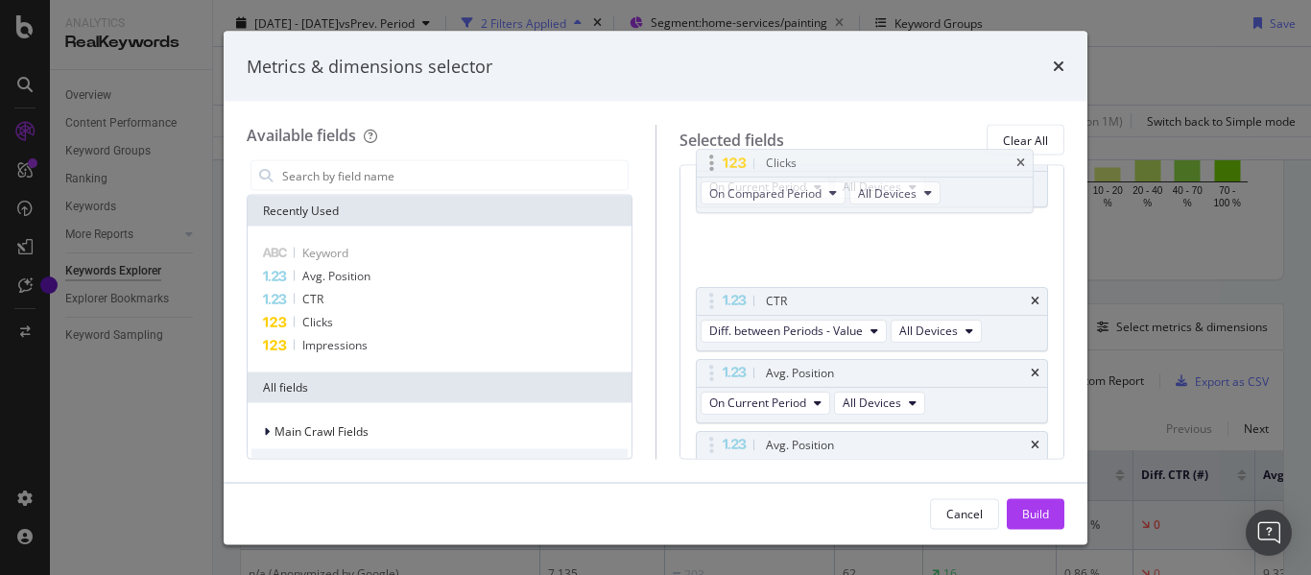
click at [717, 206] on body "Analytics RealKeywords Overview Content Performance Keyword Groups Ranking Keyw…" at bounding box center [655, 287] width 1311 height 575
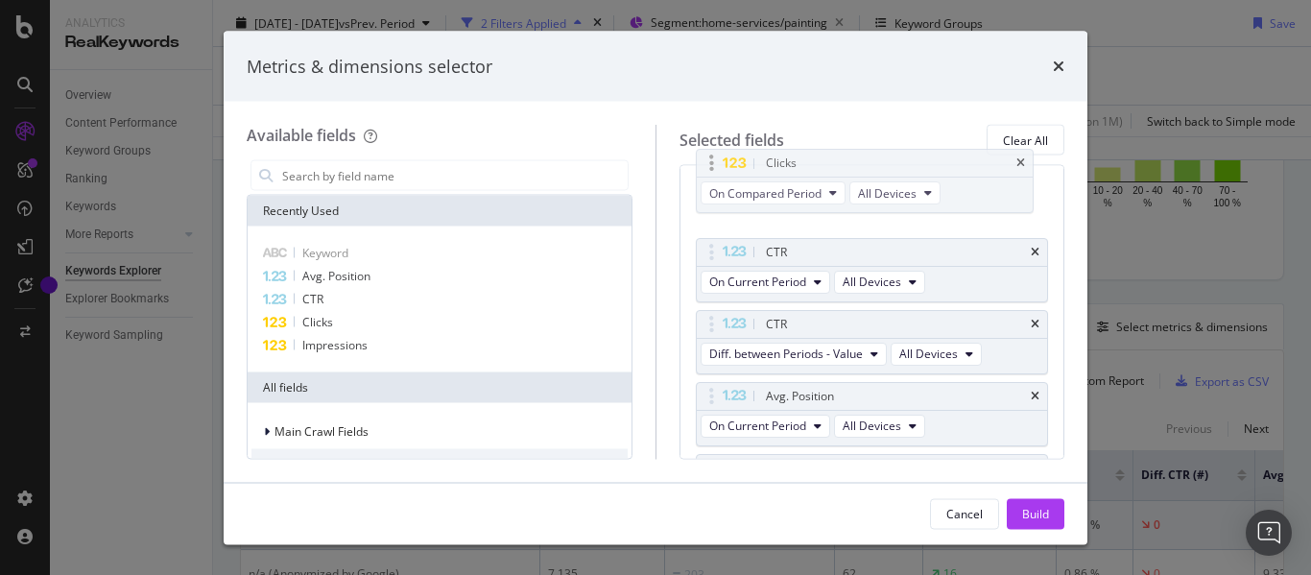
click at [717, 206] on div "Clicks On Compared Period All Devices" at bounding box center [865, 181] width 339 height 64
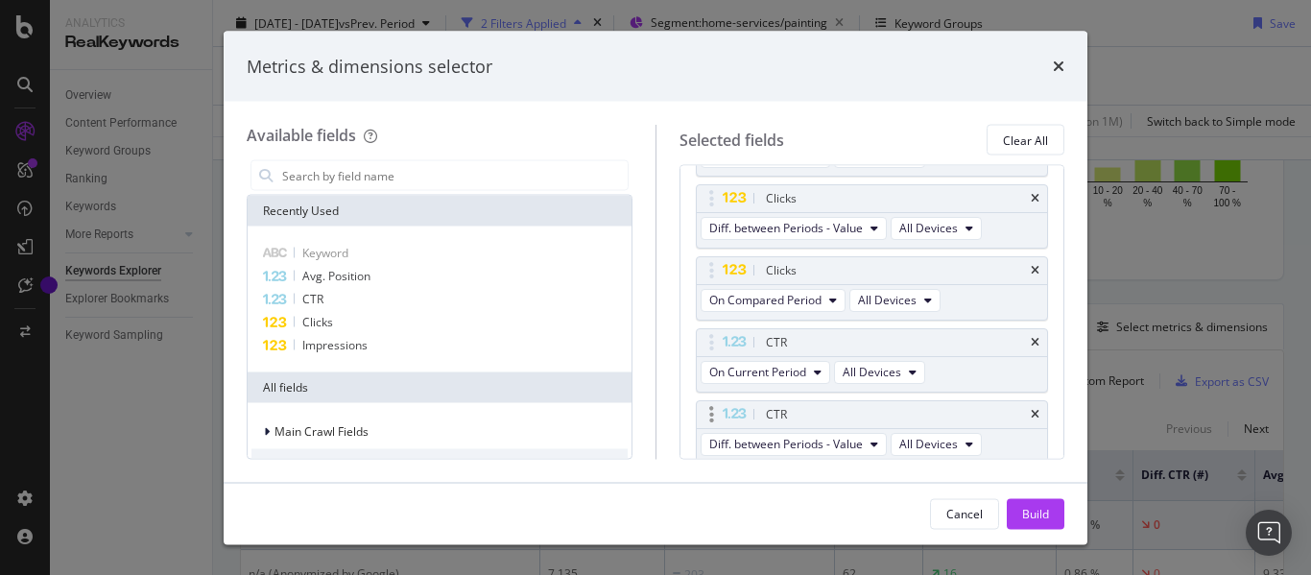
scroll to position [309, 0]
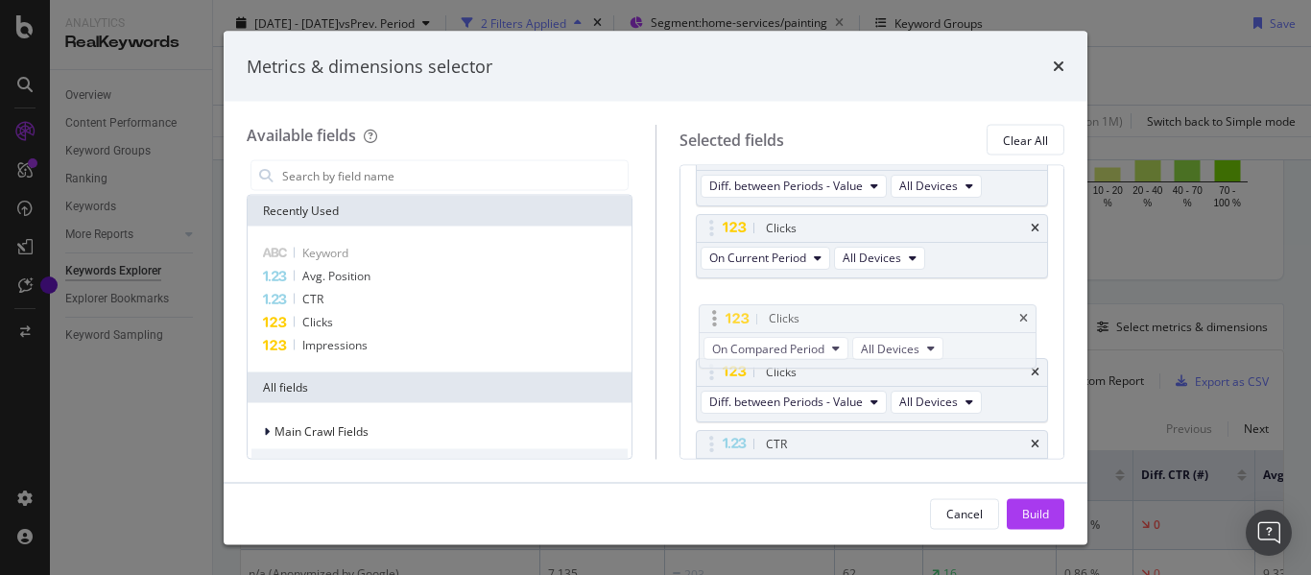
drag, startPoint x: 716, startPoint y: 378, endPoint x: 719, endPoint y: 324, distance: 53.8
click at [719, 324] on body "Analytics RealKeywords Overview Content Performance Keyword Groups Ranking Keyw…" at bounding box center [655, 287] width 1311 height 575
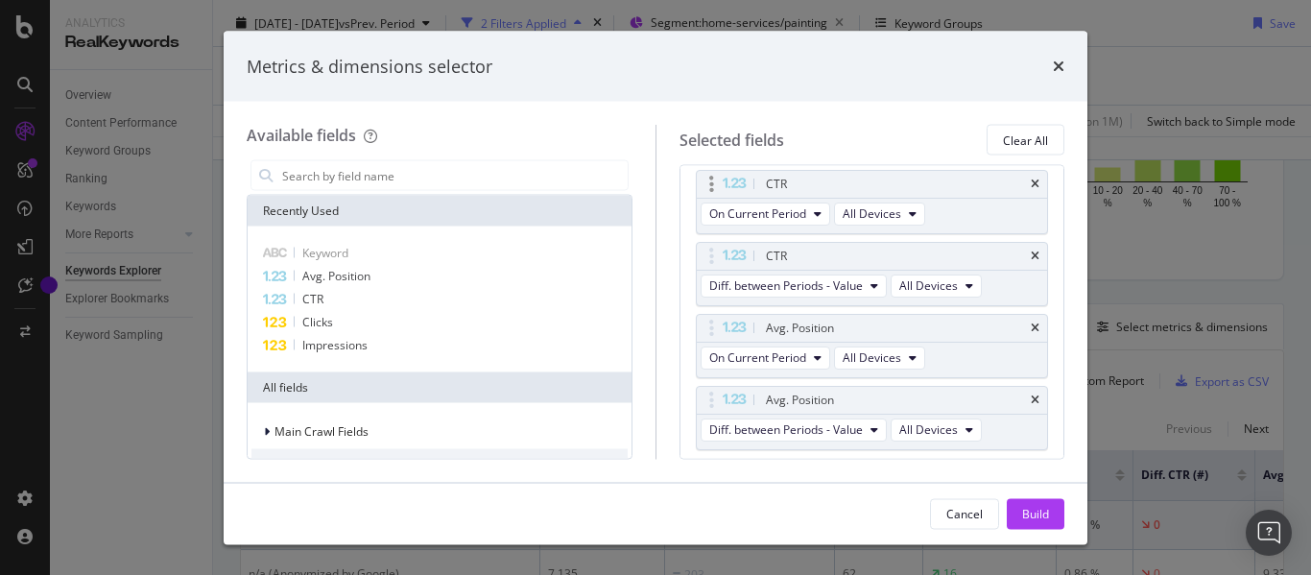
scroll to position [597, 0]
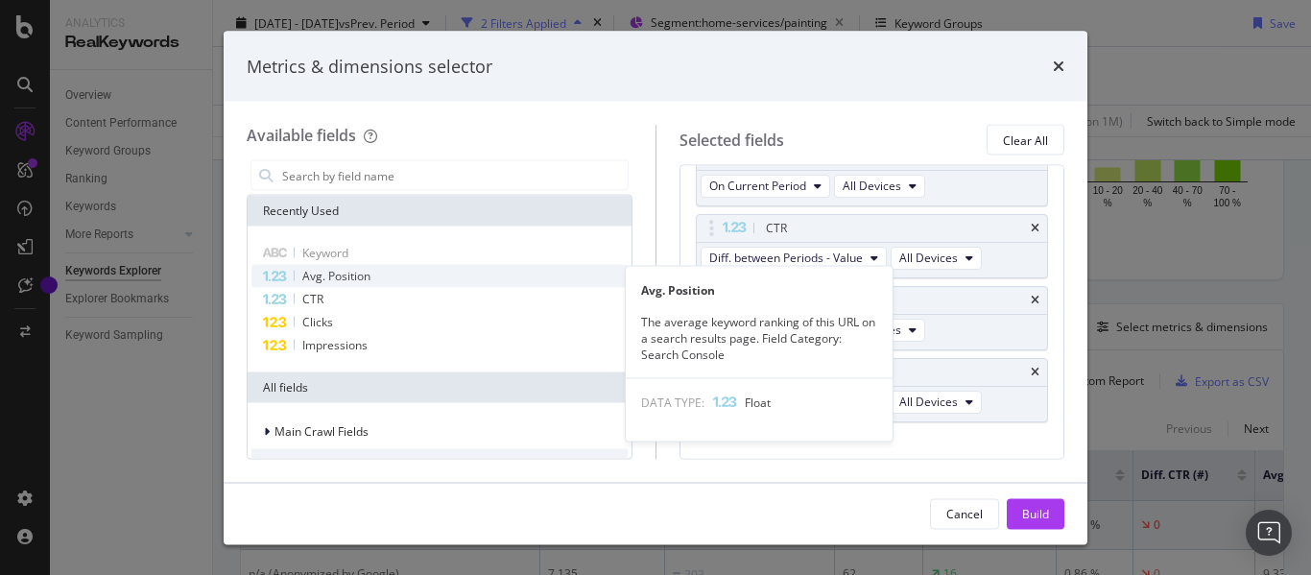
click at [351, 278] on span "Avg. Position" at bounding box center [336, 276] width 68 height 16
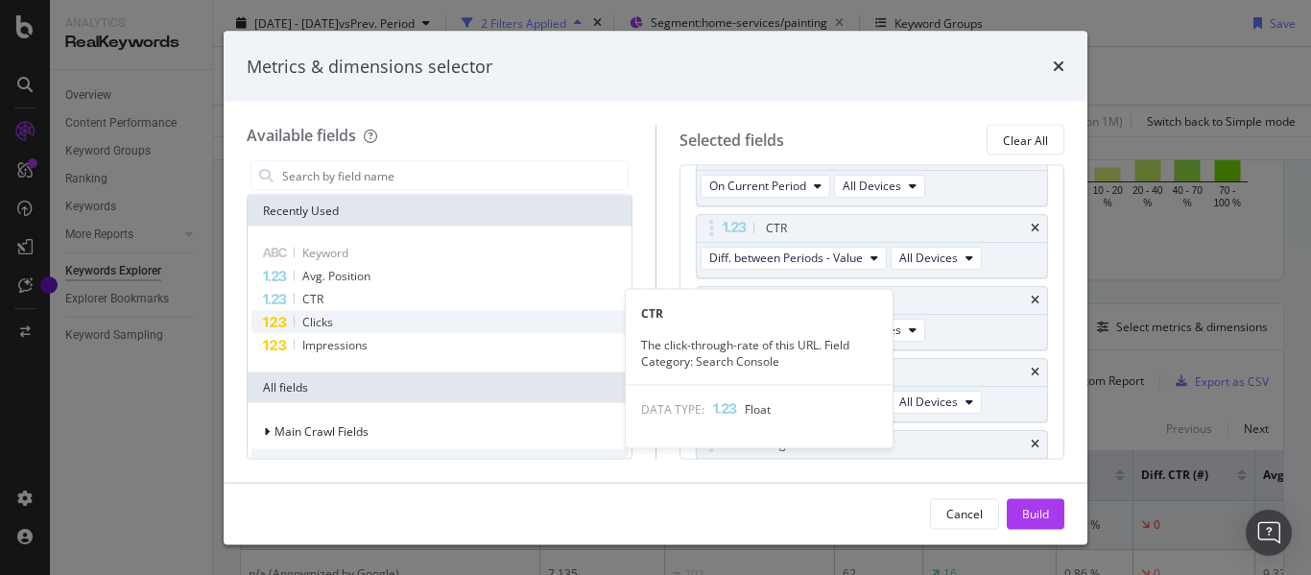
scroll to position [633, 0]
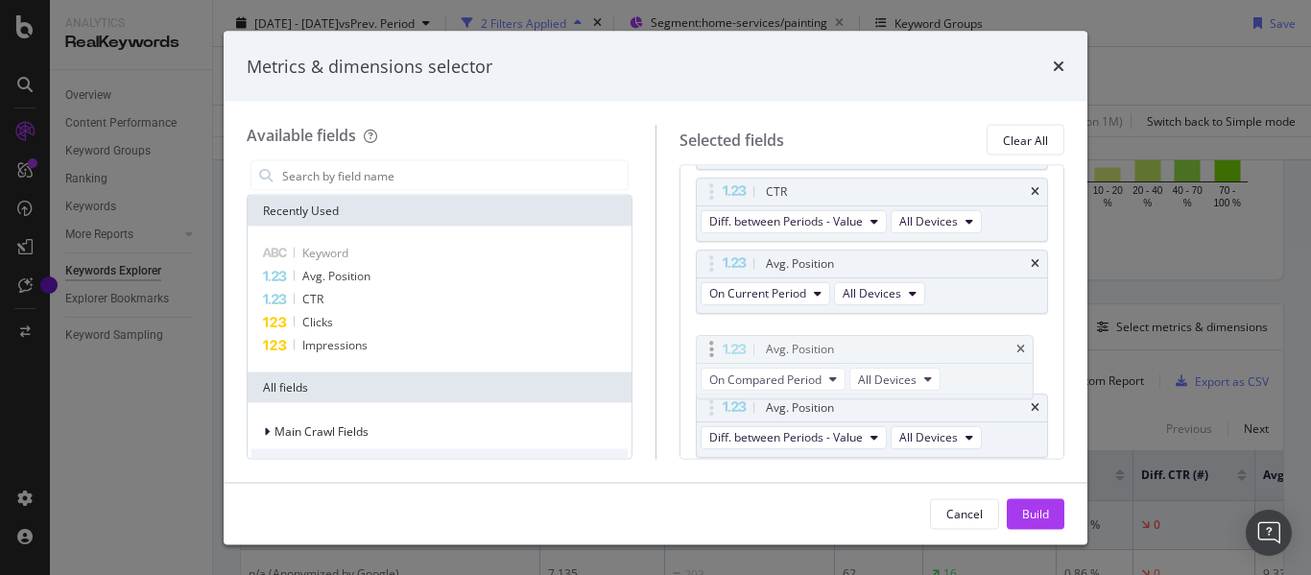
drag, startPoint x: 713, startPoint y: 412, endPoint x: 713, endPoint y: 353, distance: 58.5
click at [713, 353] on body "Analytics RealKeywords Overview Content Performance Keyword Groups Ranking Keyw…" at bounding box center [655, 287] width 1311 height 575
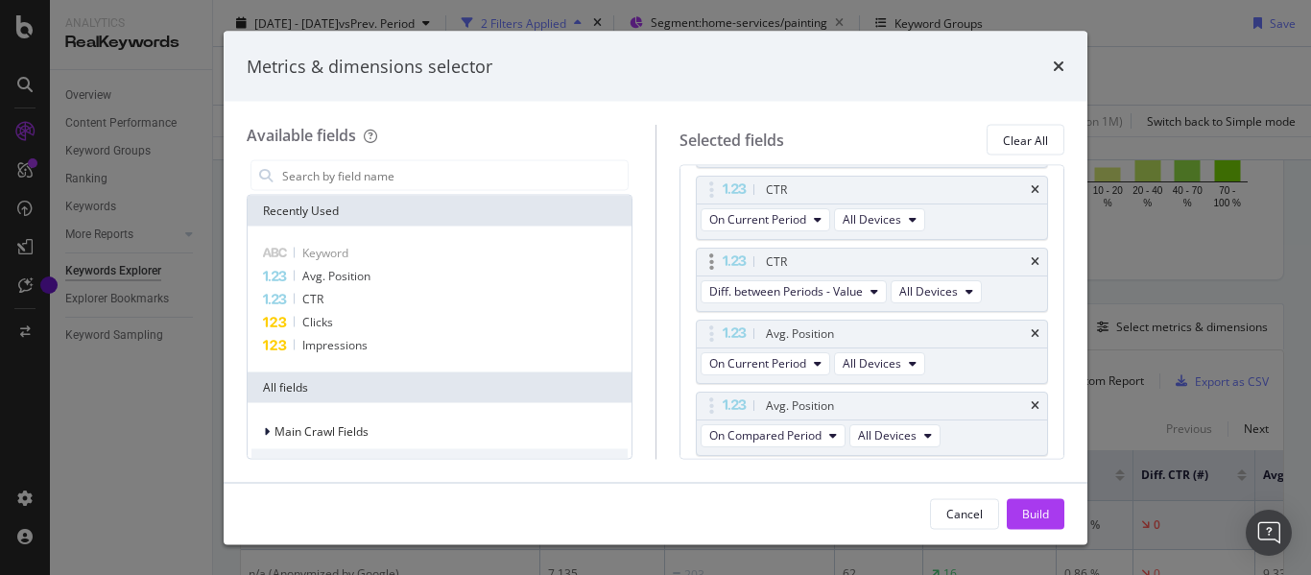
scroll to position [537, 0]
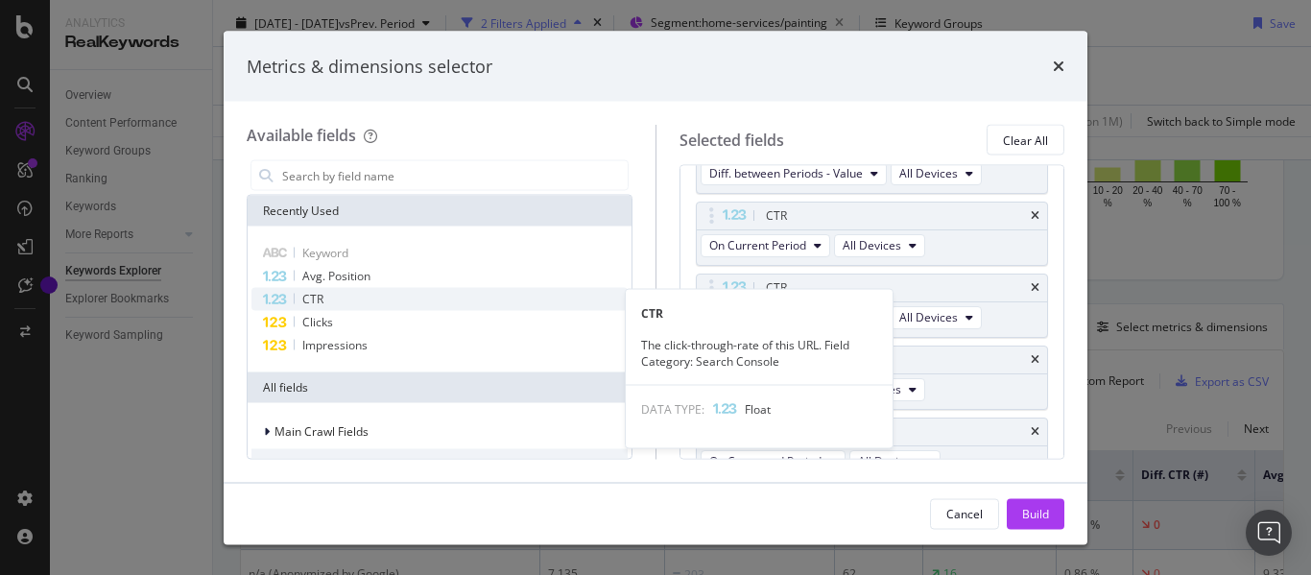
click at [340, 302] on div "CTR" at bounding box center [439, 299] width 376 height 23
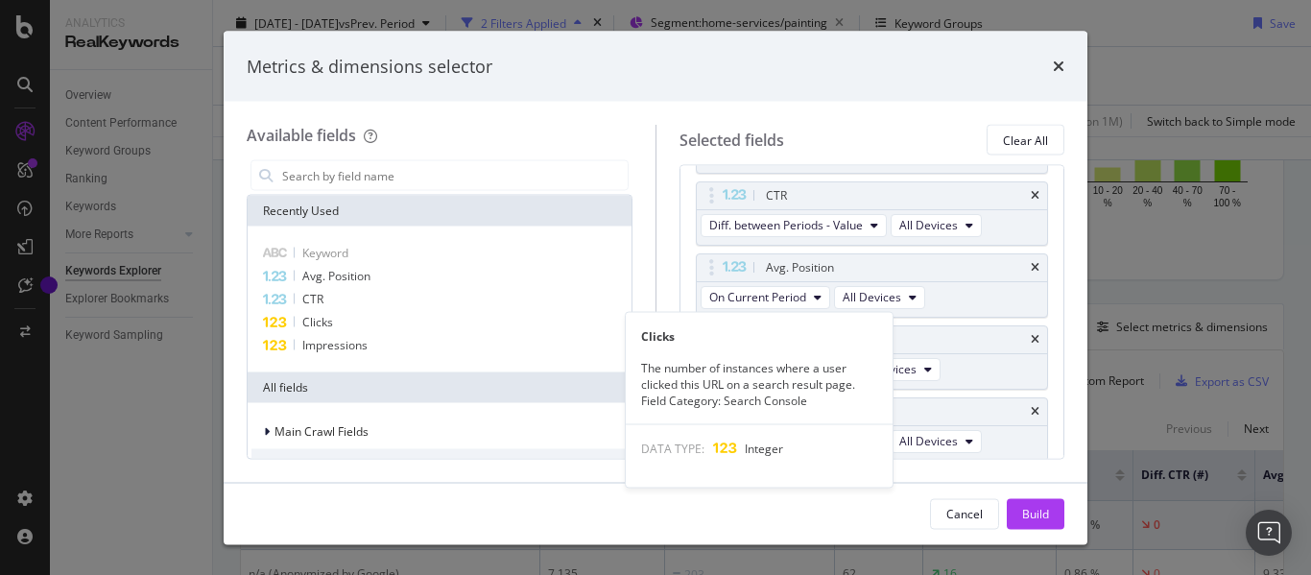
scroll to position [705, 0]
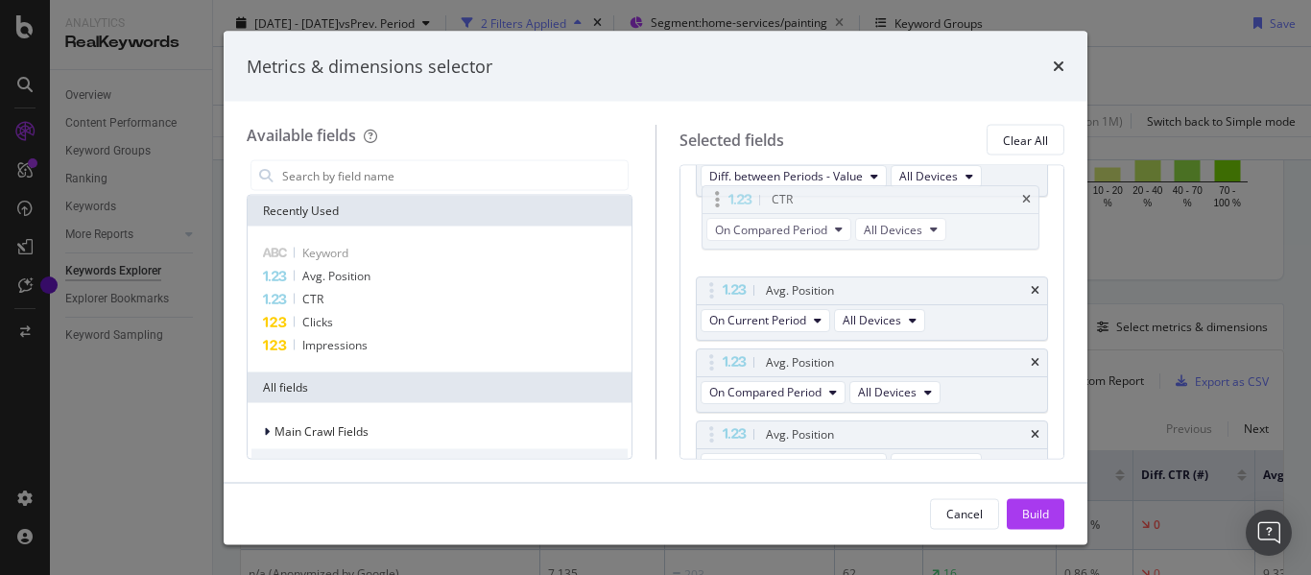
drag, startPoint x: 711, startPoint y: 409, endPoint x: 717, endPoint y: 201, distance: 208.4
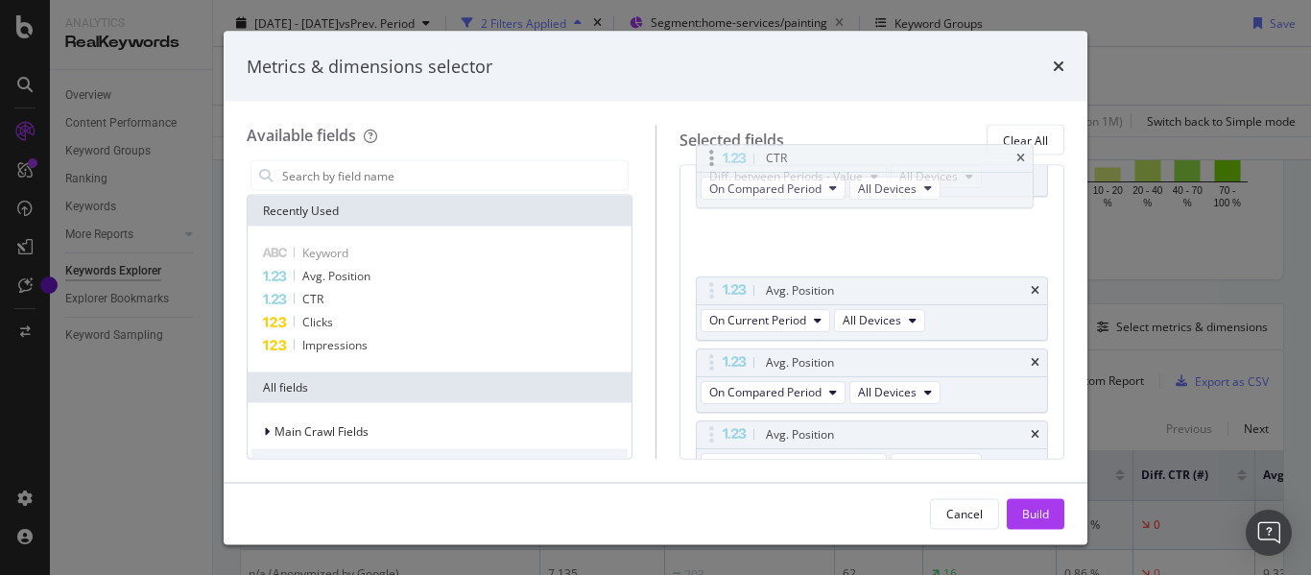
click at [717, 201] on body "Analytics RealKeywords Overview Content Performance Keyword Groups Ranking Keyw…" at bounding box center [655, 287] width 1311 height 575
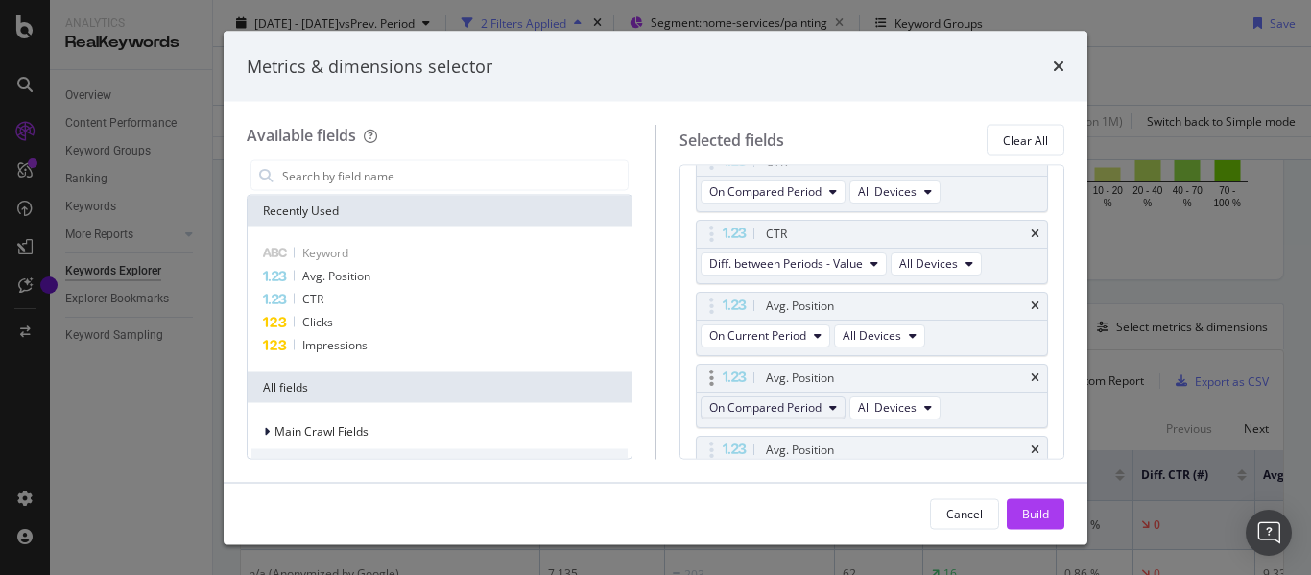
scroll to position [471, 0]
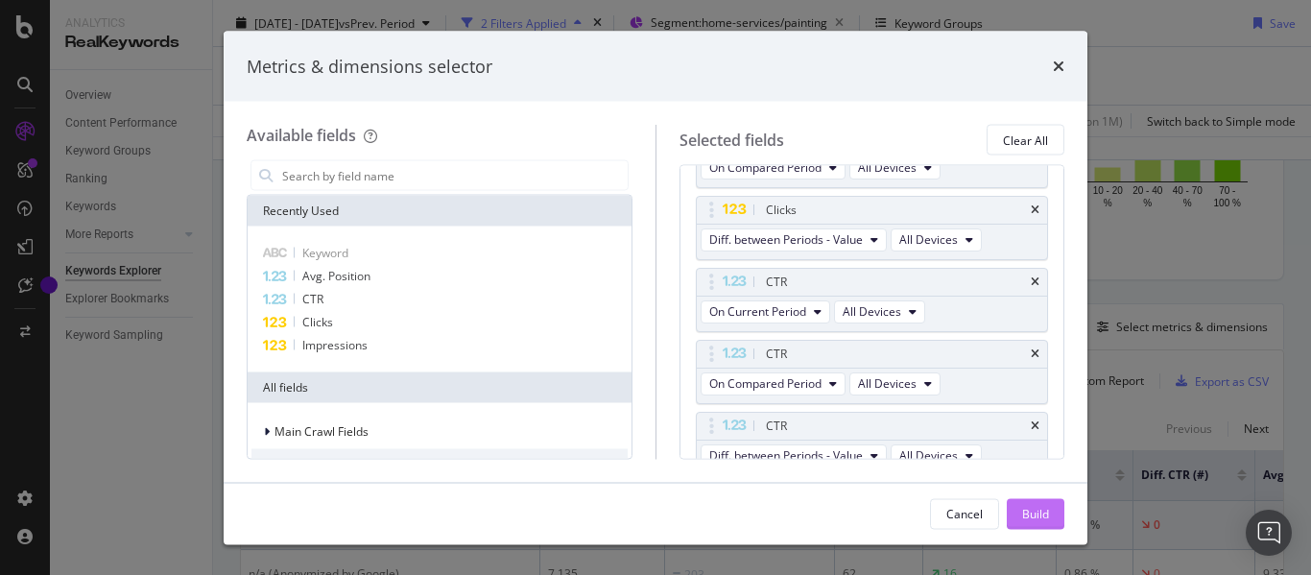
click at [1039, 518] on div "Build" at bounding box center [1035, 513] width 27 height 16
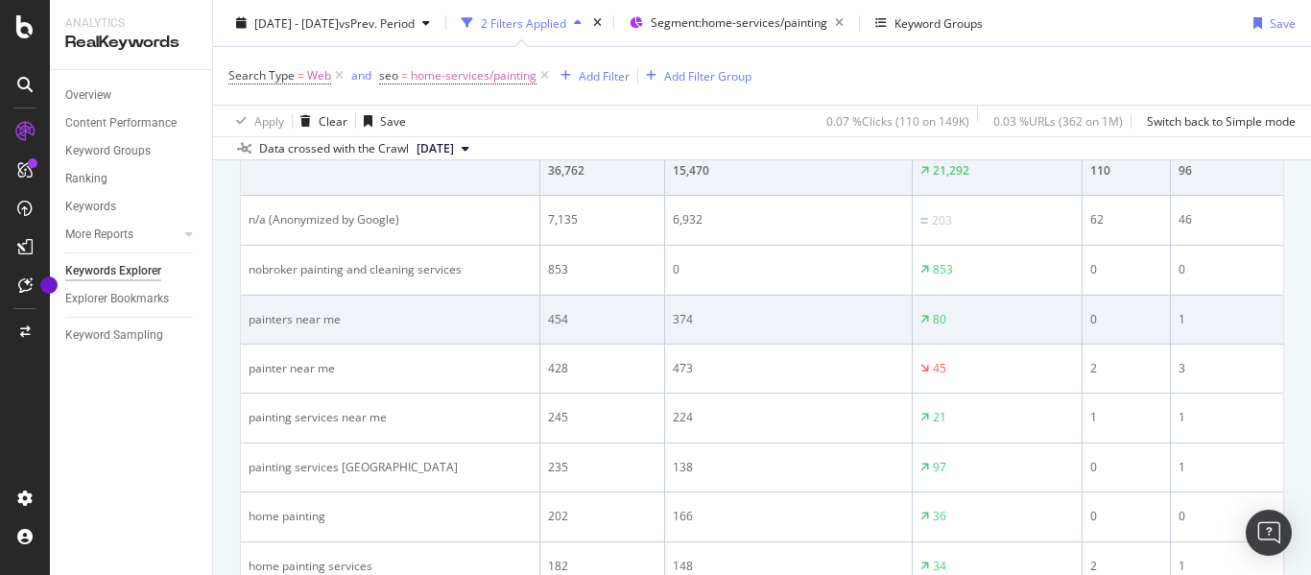
scroll to position [768, 0]
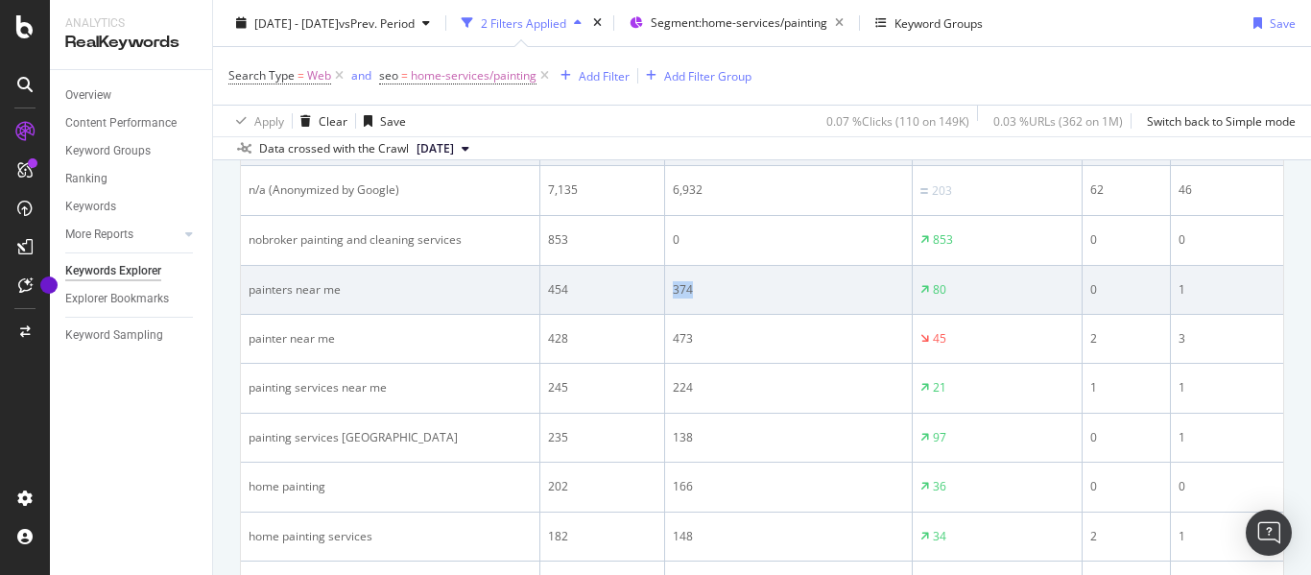
drag, startPoint x: 639, startPoint y: 298, endPoint x: 610, endPoint y: 296, distance: 28.9
click at [665, 296] on td "374" at bounding box center [789, 290] width 248 height 49
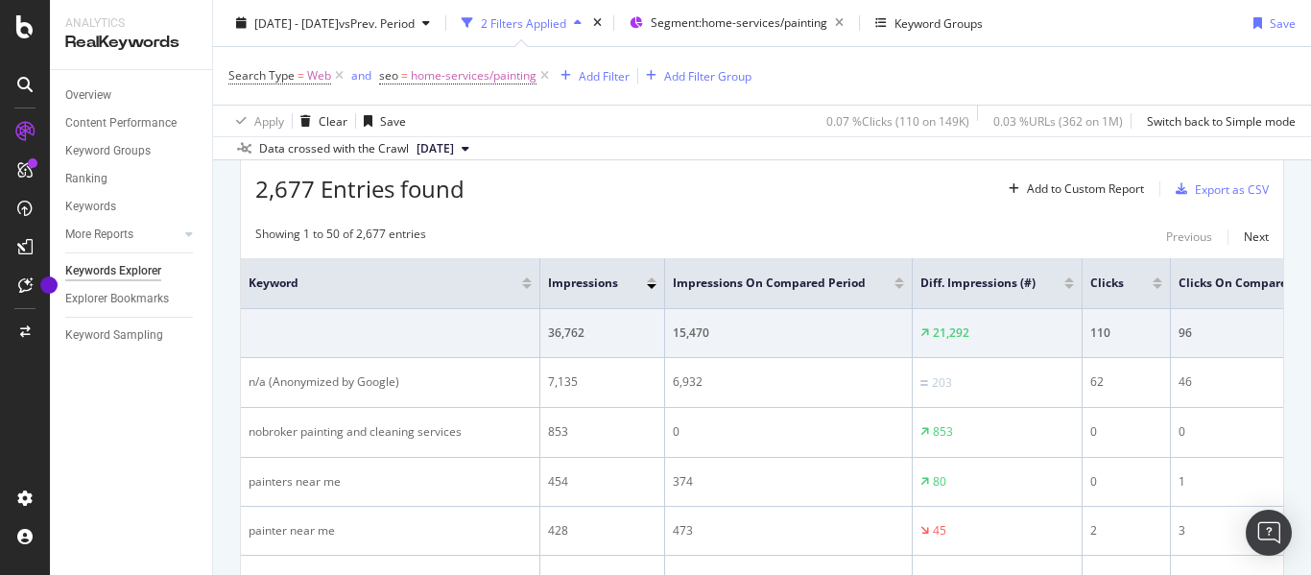
click at [1064, 284] on div at bounding box center [1069, 286] width 10 height 5
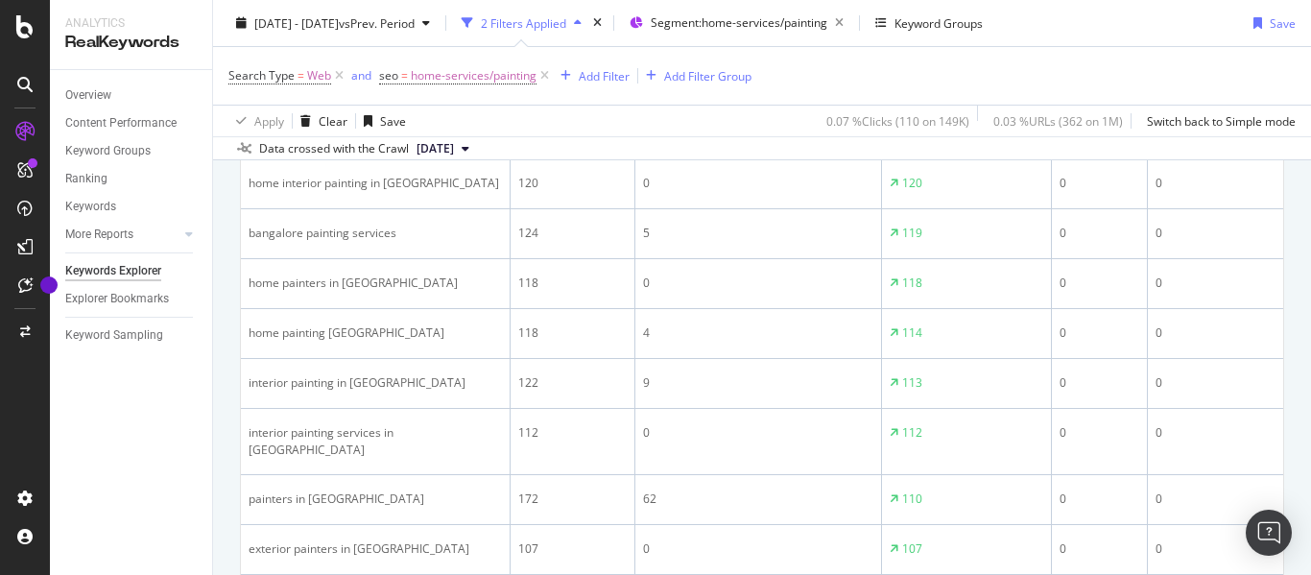
scroll to position [418, 0]
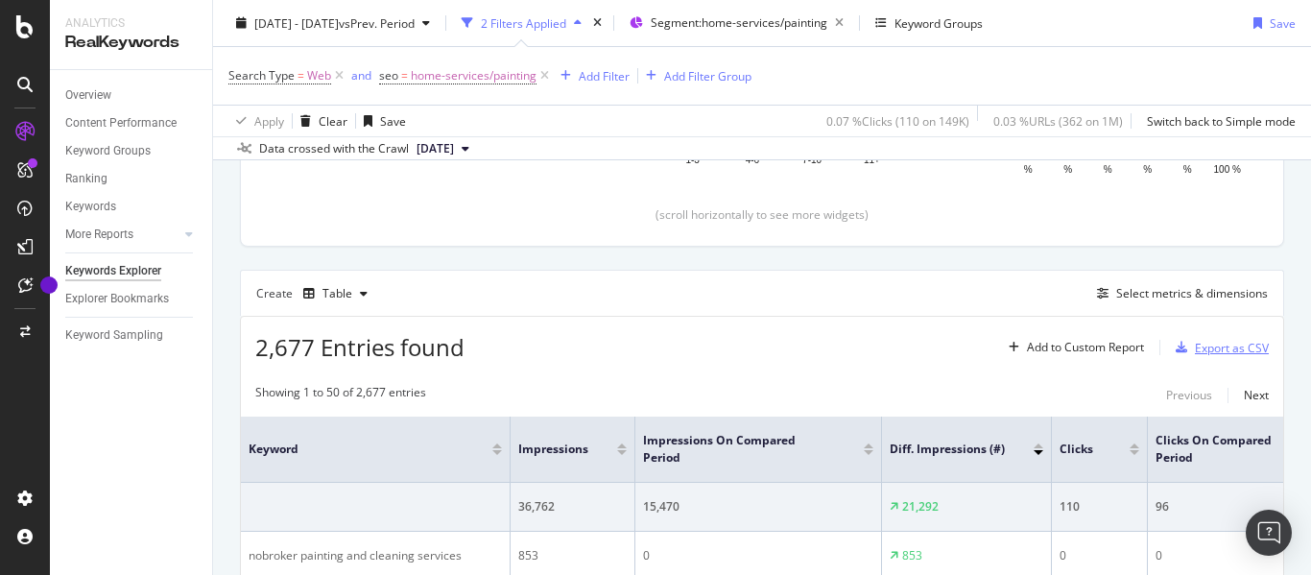
click at [1214, 344] on div "Export as CSV" at bounding box center [1232, 348] width 74 height 16
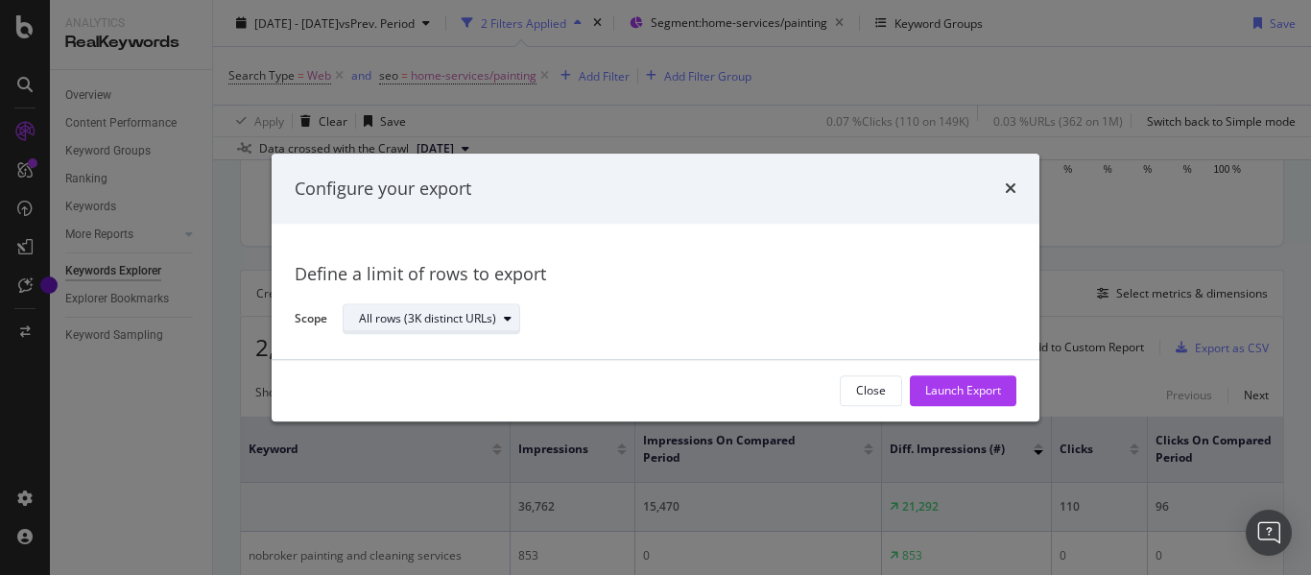
click at [442, 320] on div "All rows (3K distinct URLs)" at bounding box center [427, 320] width 137 height 12
click at [692, 288] on div "Define a limit of rows to export Scope All rows (3K distinct URLs)" at bounding box center [656, 292] width 722 height 89
click at [970, 381] on div "Launch Export" at bounding box center [963, 390] width 76 height 29
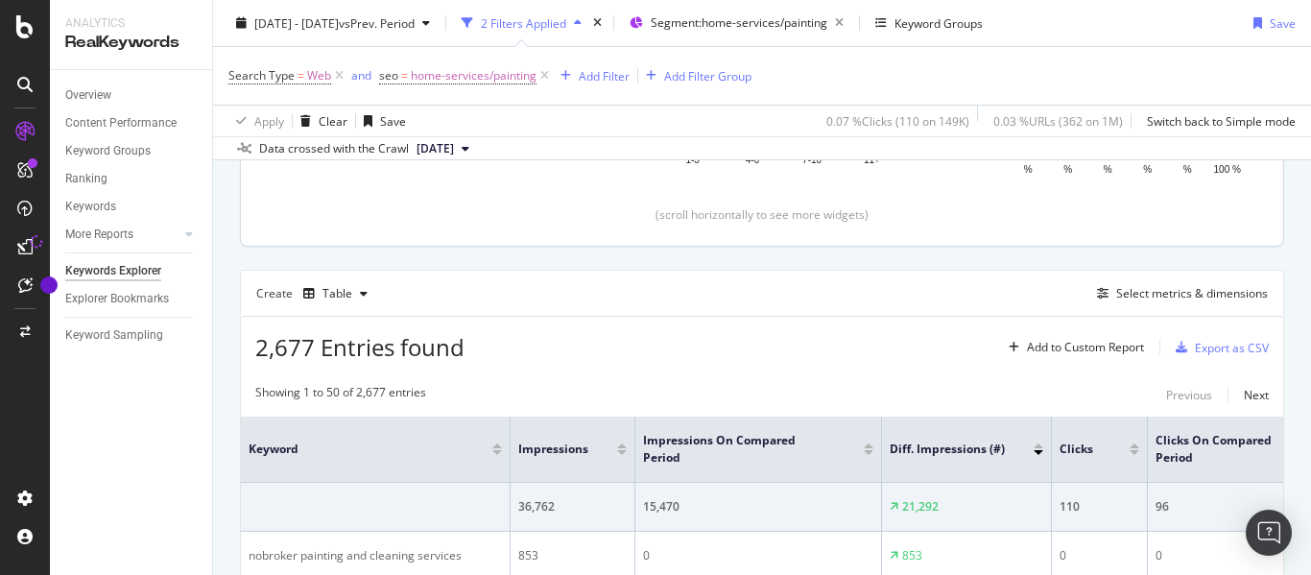
click at [965, 206] on div "(scroll horizontally to see more widgets)" at bounding box center [762, 214] width 996 height 16
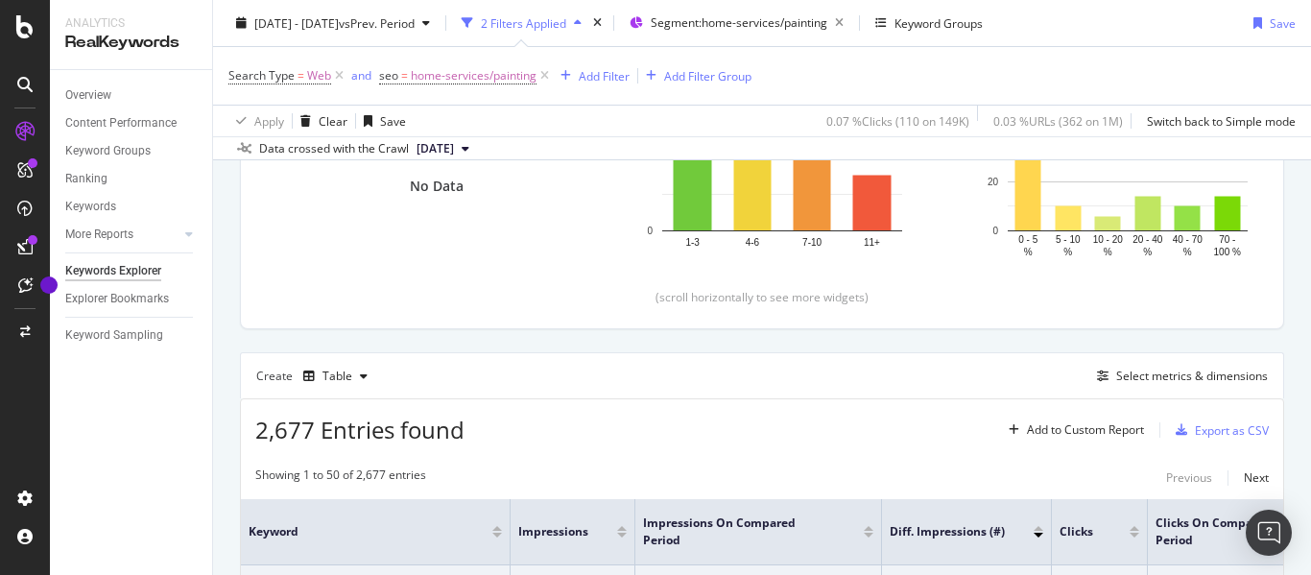
scroll to position [322, 0]
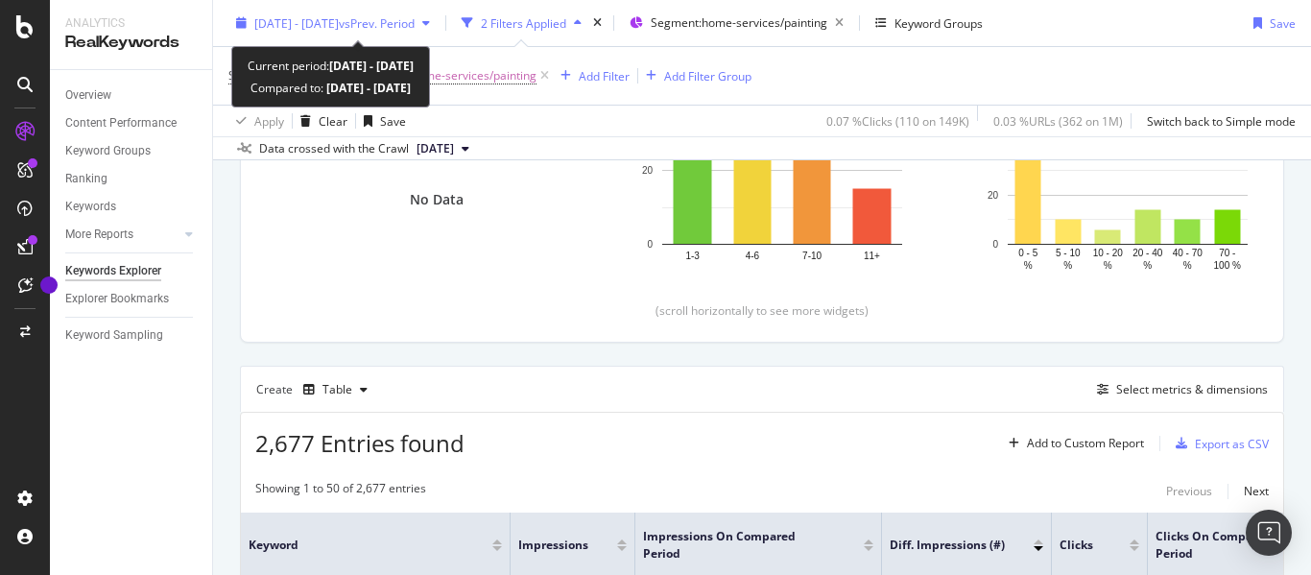
click at [314, 25] on span "[DATE] - [DATE]" at bounding box center [296, 22] width 84 height 16
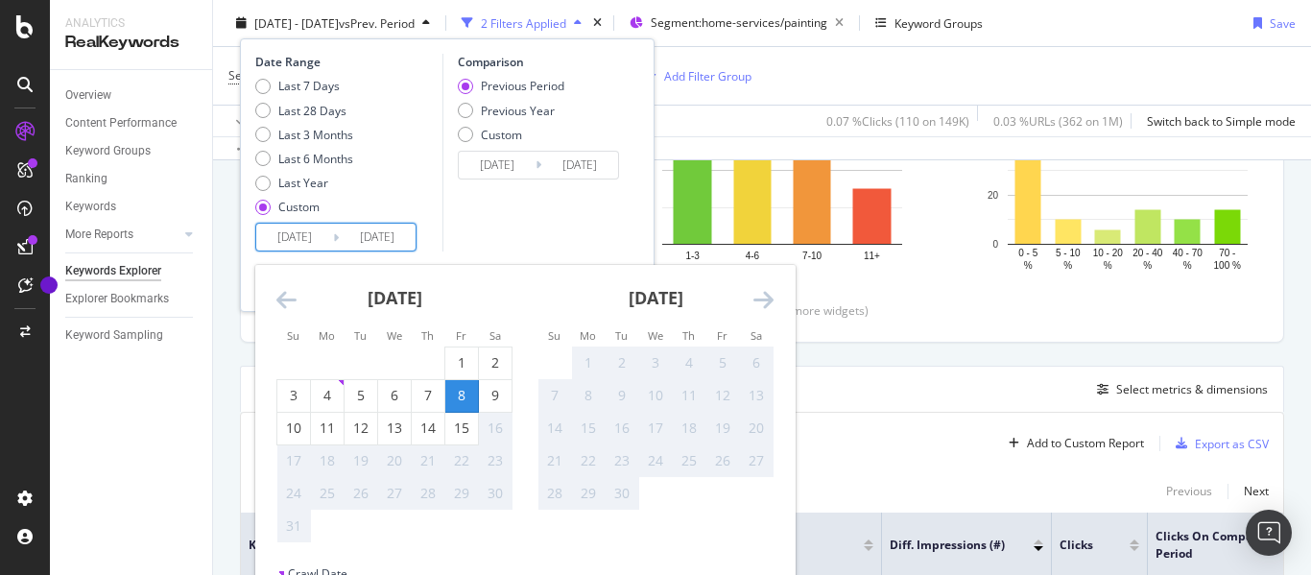
click at [320, 235] on input "[DATE]" at bounding box center [294, 237] width 77 height 27
